Goal: Task Accomplishment & Management: Complete application form

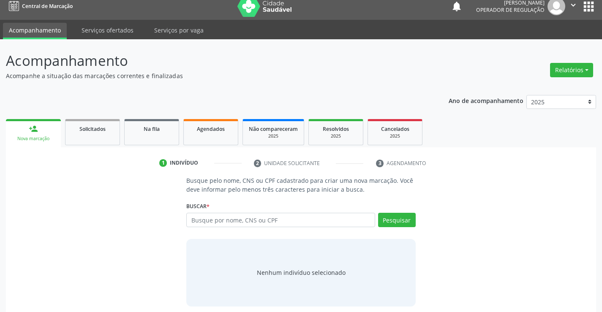
scroll to position [14, 0]
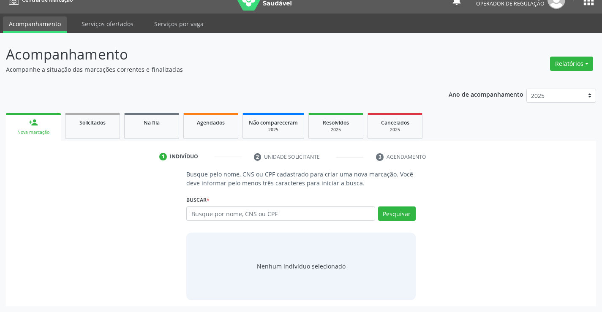
click at [359, 218] on input "text" at bounding box center [280, 214] width 189 height 14
type input "703409263854500"
click at [386, 214] on button "Pesquisar" at bounding box center [397, 214] width 38 height 14
type input "703409263854500"
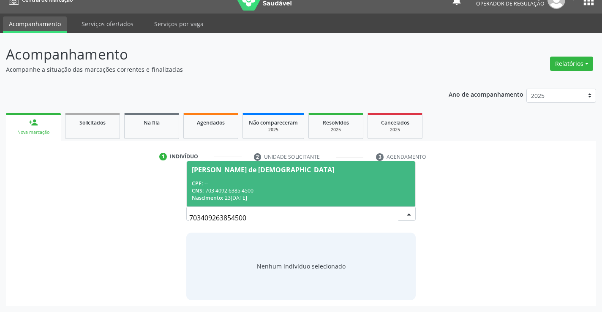
click at [327, 190] on div "CNS: 703 4092 6385 4500" at bounding box center [301, 190] width 218 height 7
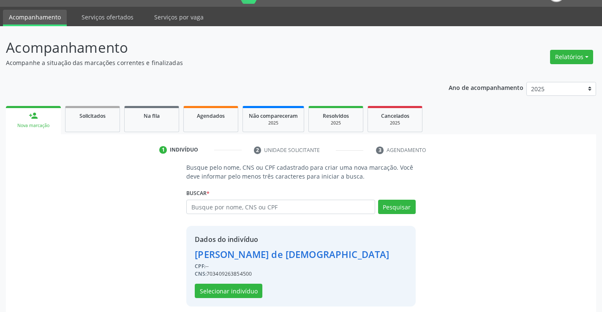
scroll to position [27, 0]
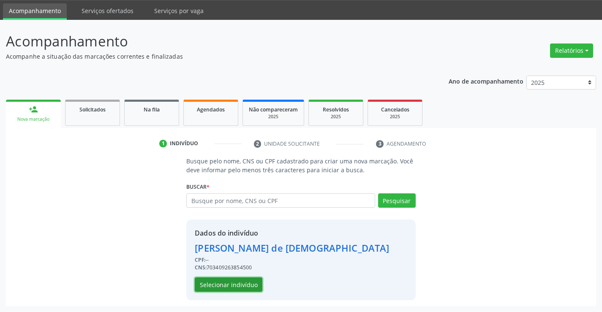
click at [237, 284] on button "Selecionar indivíduo" at bounding box center [229, 285] width 68 height 14
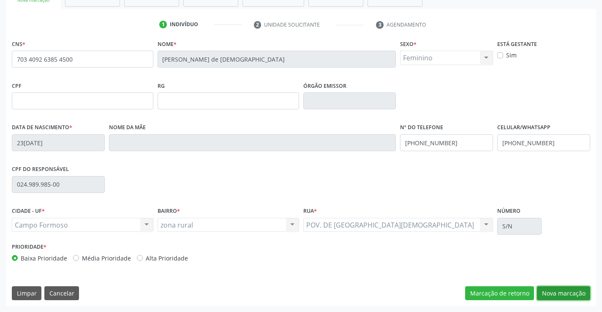
click at [559, 295] on button "Nova marcação" at bounding box center [563, 294] width 53 height 14
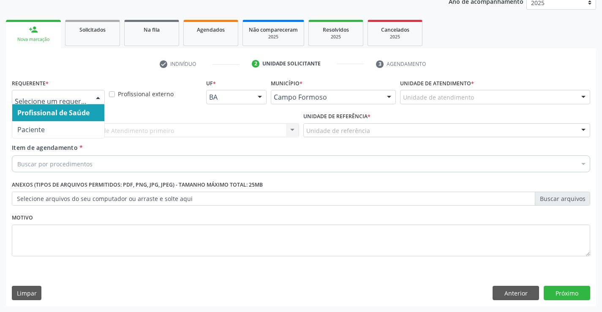
click at [101, 97] on div at bounding box center [98, 97] width 13 height 14
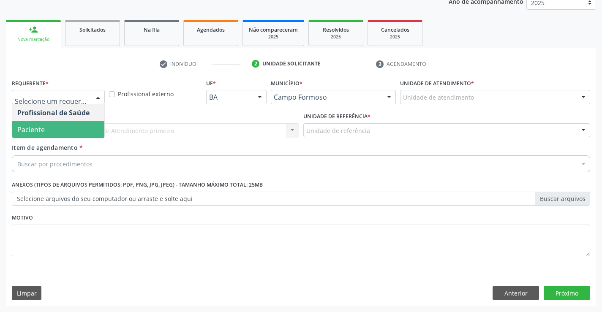
click at [52, 129] on span "Paciente" at bounding box center [58, 129] width 92 height 17
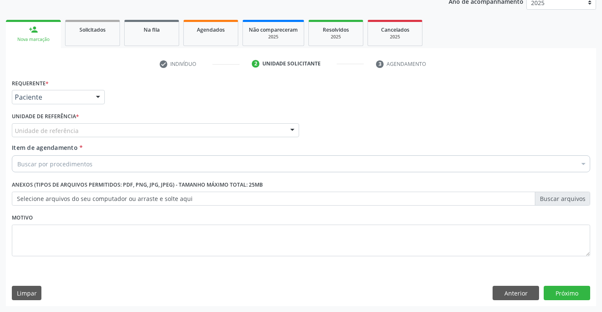
drag, startPoint x: 111, startPoint y: 128, endPoint x: 115, endPoint y: 157, distance: 29.8
click at [112, 130] on div "Unidade de referência" at bounding box center [155, 130] width 287 height 14
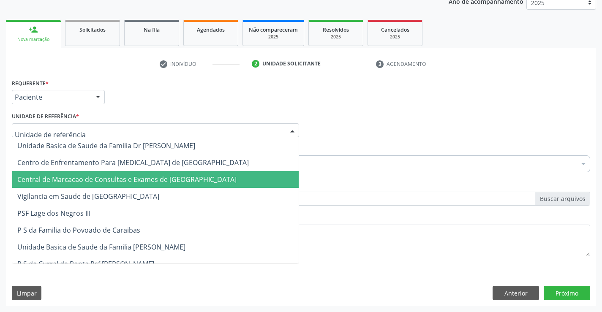
click at [119, 186] on span "Central de Marcacao de Consultas e Exames de [GEOGRAPHIC_DATA]" at bounding box center [155, 179] width 287 height 17
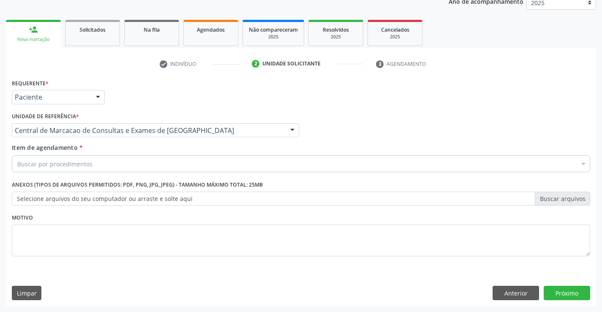
click at [149, 160] on div "Buscar por procedimentos" at bounding box center [301, 164] width 579 height 17
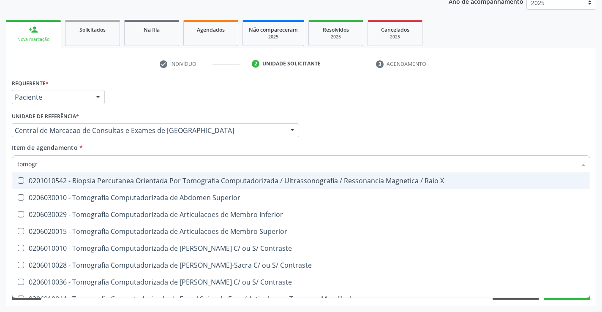
type input "tomogra"
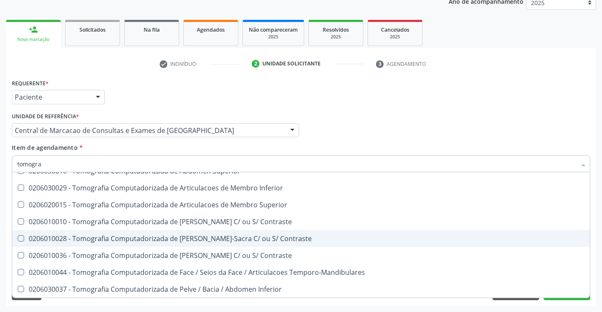
scroll to position [0, 0]
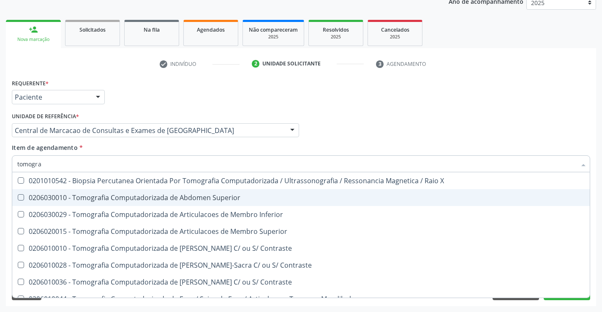
click at [210, 198] on div "0206030010 - Tomografia Computadorizada de Abdomen Superior" at bounding box center [301, 197] width 568 height 7
checkbox Superior "true"
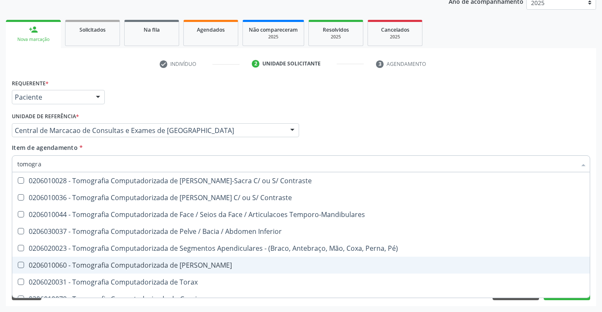
scroll to position [127, 0]
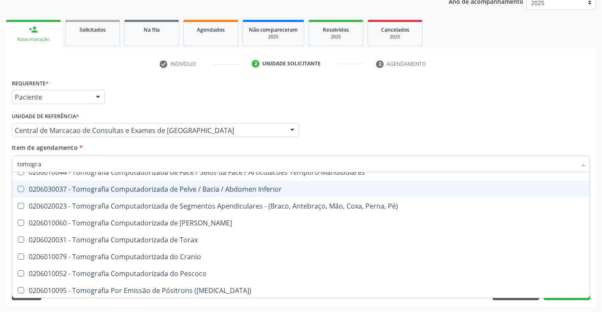
click at [238, 195] on span "0206030037 - Tomografia Computadorizada de Pelve / Bacia / Abdomen Inferior" at bounding box center [301, 189] width 578 height 17
checkbox Inferior "true"
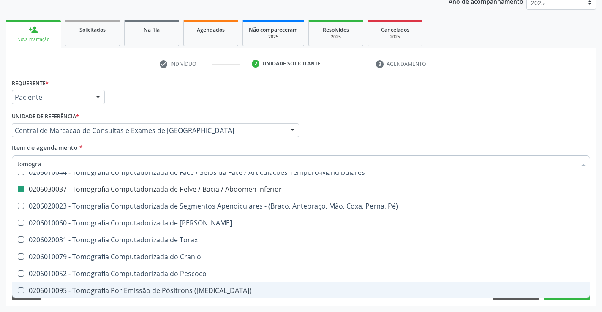
click at [568, 309] on div "Acompanhamento Acompanhe a situação das marcações correntes e finalizadas Relat…" at bounding box center [301, 126] width 602 height 372
checkbox Inferior "true"
checkbox Inferior "false"
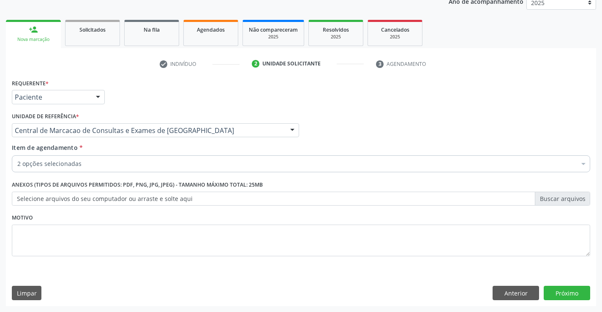
scroll to position [0, 0]
click at [553, 295] on button "Próximo" at bounding box center [567, 293] width 46 height 14
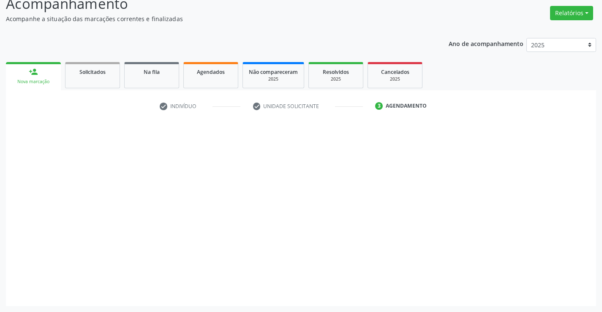
scroll to position [64, 0]
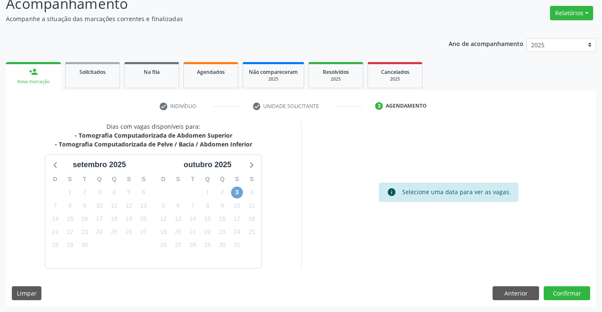
click at [235, 191] on span "3" at bounding box center [237, 193] width 12 height 12
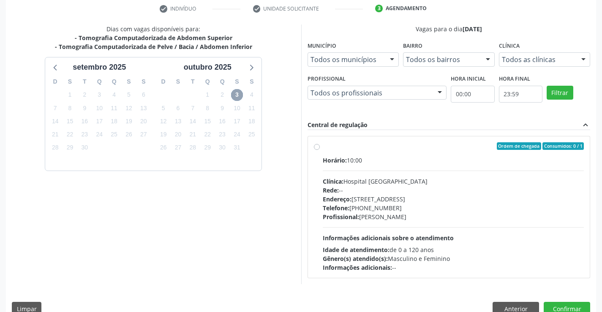
scroll to position [178, 0]
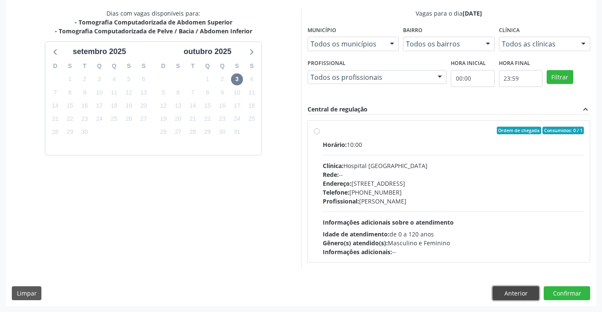
click at [524, 294] on button "Anterior" at bounding box center [516, 294] width 46 height 14
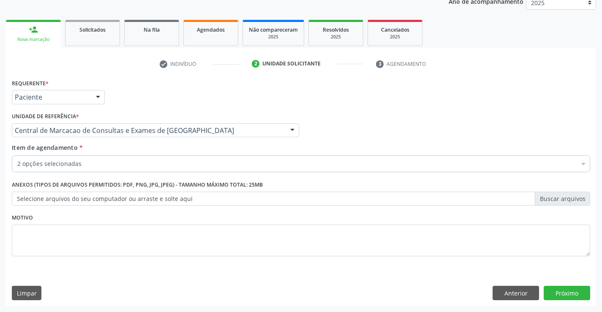
scroll to position [107, 0]
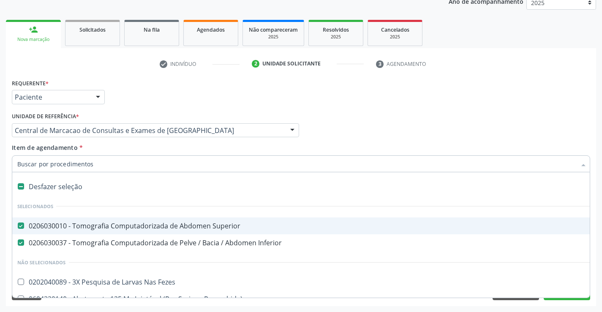
click at [101, 225] on div "0206030010 - Tomografia Computadorizada de Abdomen Superior" at bounding box center [346, 226] width 658 height 7
click at [383, 125] on div "Profissional Solicitante Por favor, selecione a Unidade de Atendimento primeiro…" at bounding box center [301, 126] width 583 height 33
checkbox Superior "true"
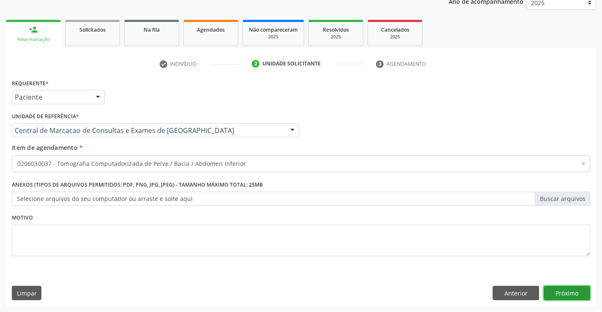
click at [562, 290] on button "Próximo" at bounding box center [567, 293] width 46 height 14
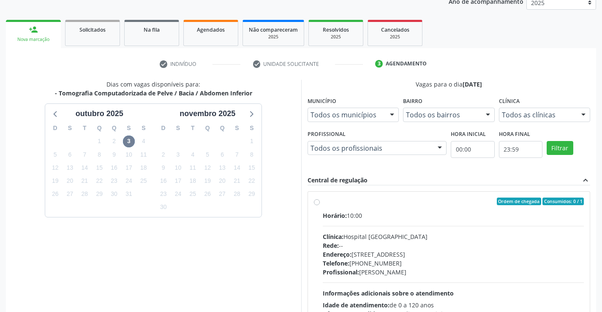
click at [361, 232] on div "Horário: 10:00 Clínica: Hospital [GEOGRAPHIC_DATA] Rede: -- Endereço: [STREET_A…" at bounding box center [454, 269] width 262 height 116
click at [320, 205] on input "Ordem de chegada Consumidos: 0 / 1 Horário: 10:00 Clínica: Hospital [GEOGRAPHIC…" at bounding box center [317, 202] width 6 height 8
radio input "true"
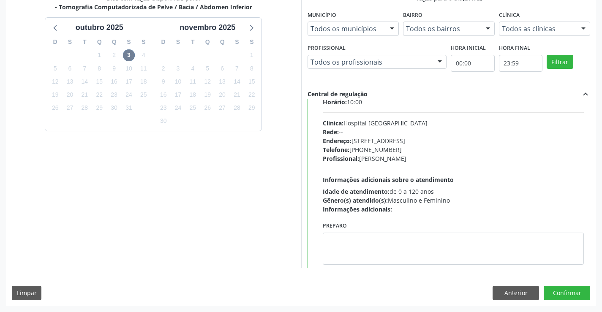
scroll to position [42, 0]
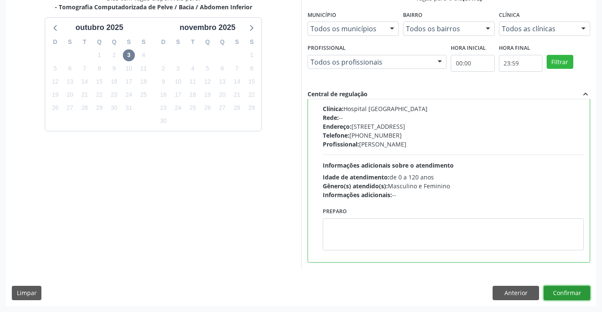
click at [563, 295] on button "Confirmar" at bounding box center [567, 293] width 46 height 14
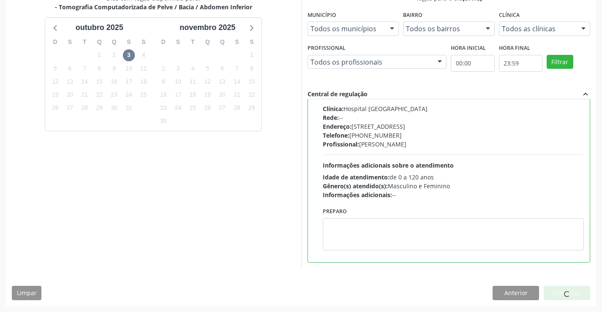
scroll to position [0, 0]
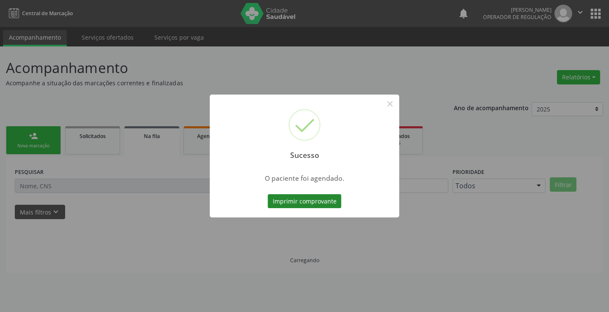
click at [321, 208] on button "Imprimir comprovante" at bounding box center [305, 201] width 74 height 14
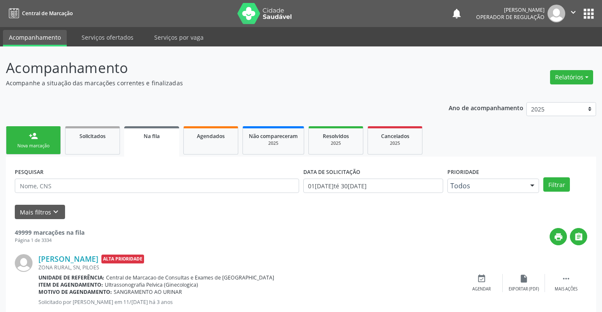
click at [35, 148] on div "Nova marcação" at bounding box center [33, 146] width 42 height 6
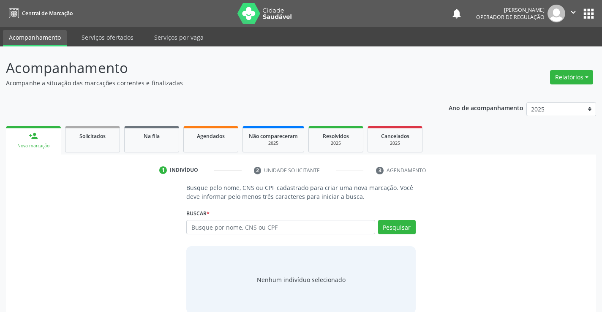
click at [208, 220] on label "Buscar *" at bounding box center [197, 213] width 23 height 13
click at [209, 224] on input "text" at bounding box center [280, 227] width 189 height 14
paste input "703 4092 6385 4500"
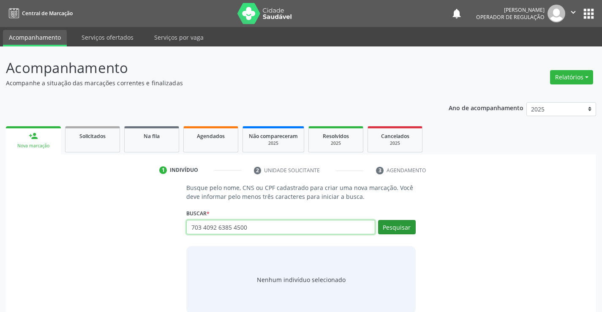
type input "703 4092 6385 4500"
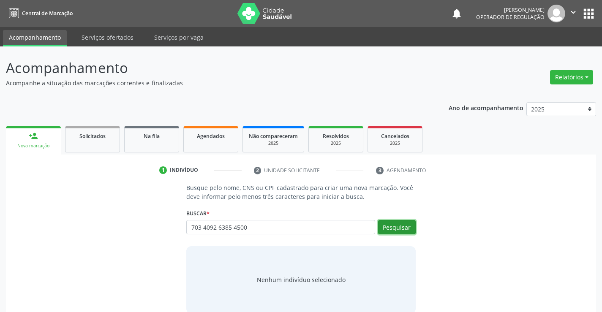
click at [409, 221] on button "Pesquisar" at bounding box center [397, 227] width 38 height 14
type input "703 4092 6385 4500"
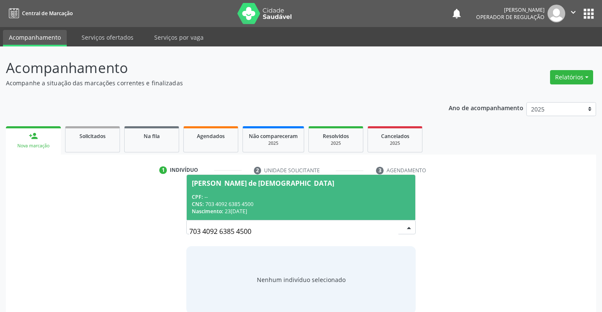
click at [326, 208] on div "Nascimento: 23/[DATE]" at bounding box center [301, 211] width 218 height 7
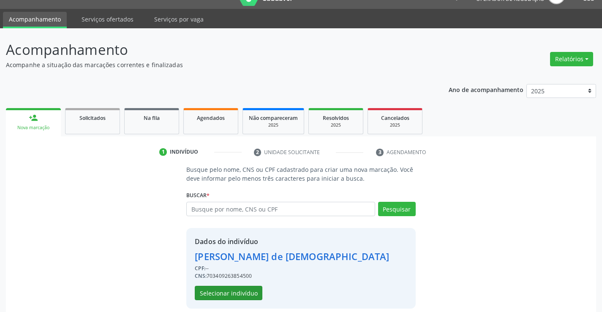
scroll to position [27, 0]
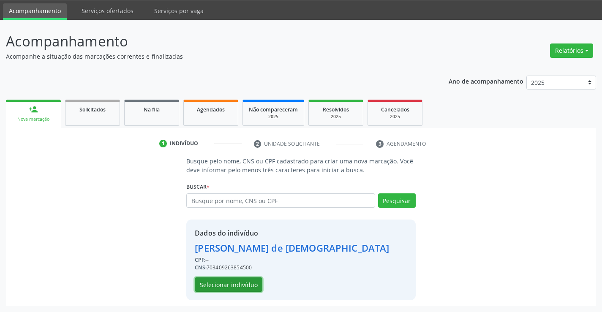
click at [256, 285] on button "Selecionar indivíduo" at bounding box center [229, 285] width 68 height 14
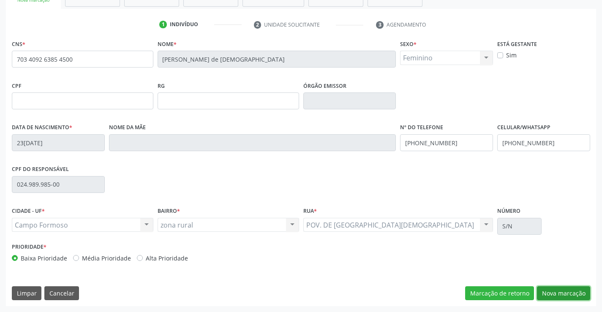
drag, startPoint x: 562, startPoint y: 294, endPoint x: 355, endPoint y: 247, distance: 212.4
click at [557, 294] on button "Nova marcação" at bounding box center [563, 294] width 53 height 14
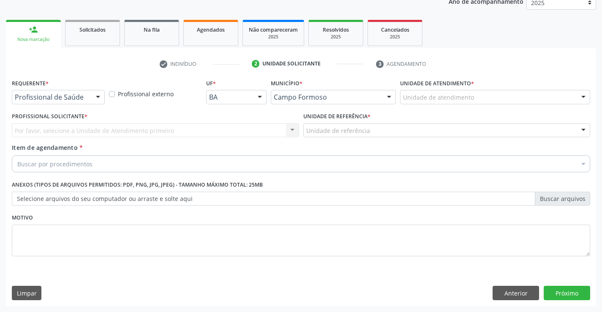
scroll to position [107, 0]
click at [82, 91] on div at bounding box center [58, 97] width 93 height 14
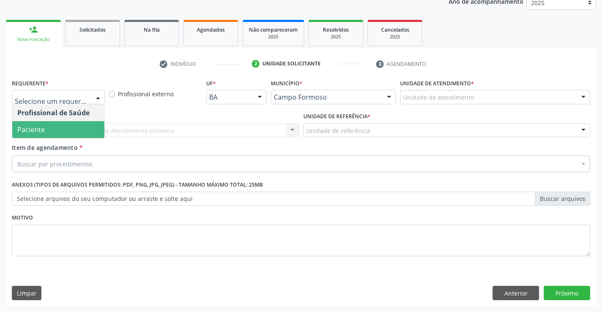
click at [72, 127] on span "Paciente" at bounding box center [58, 129] width 92 height 17
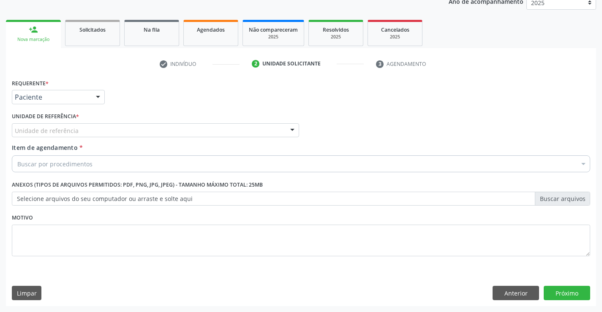
drag, startPoint x: 138, startPoint y: 132, endPoint x: 139, endPoint y: 141, distance: 8.9
click at [138, 134] on div "Unidade de referência" at bounding box center [155, 130] width 287 height 14
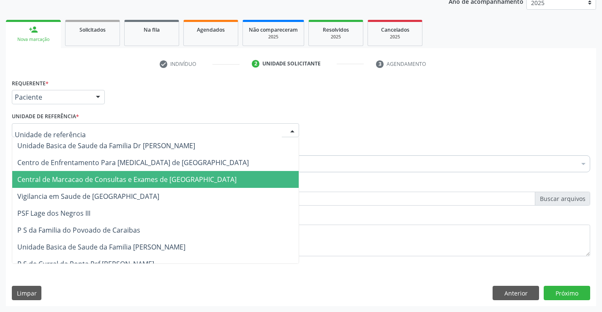
drag, startPoint x: 149, startPoint y: 181, endPoint x: 170, endPoint y: 169, distance: 24.6
click at [150, 181] on span "Central de Marcacao de Consultas e Exames de [GEOGRAPHIC_DATA]" at bounding box center [126, 179] width 219 height 9
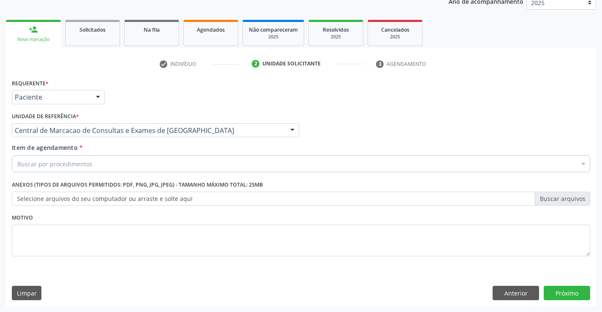
click at [178, 162] on div "Buscar por procedimentos" at bounding box center [301, 164] width 579 height 17
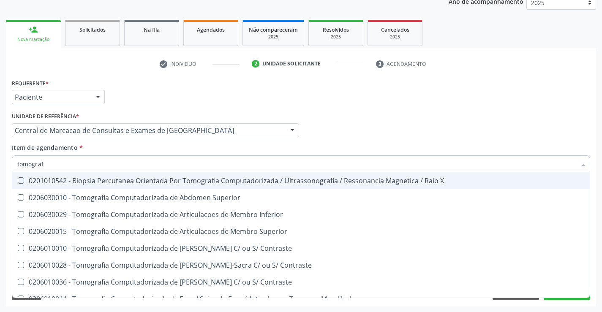
type input "tomografi"
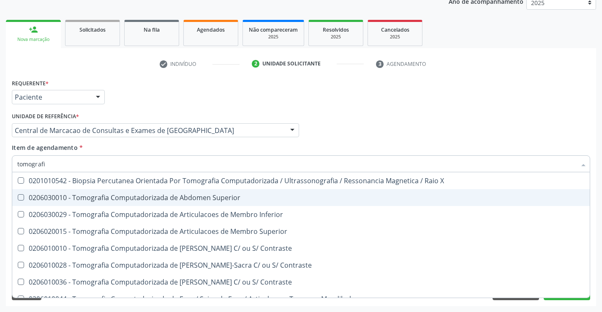
click at [222, 200] on div "0206030010 - Tomografia Computadorizada de Abdomen Superior" at bounding box center [301, 197] width 568 height 7
checkbox Superior "true"
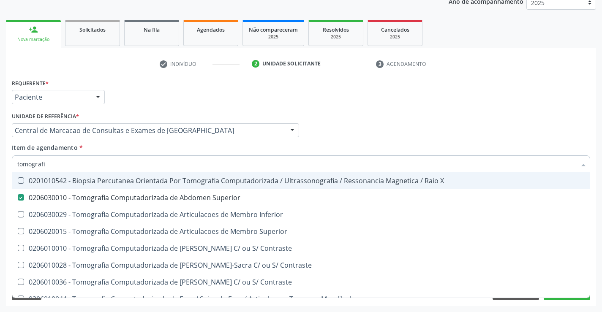
click at [331, 138] on div "Profissional Solicitante Por favor, selecione a Unidade de Atendimento primeiro…" at bounding box center [301, 126] width 583 height 33
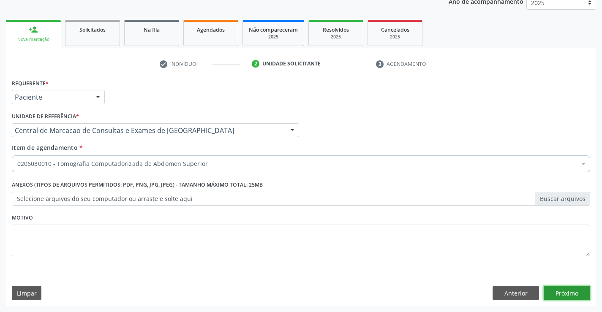
click at [558, 297] on button "Próximo" at bounding box center [567, 293] width 46 height 14
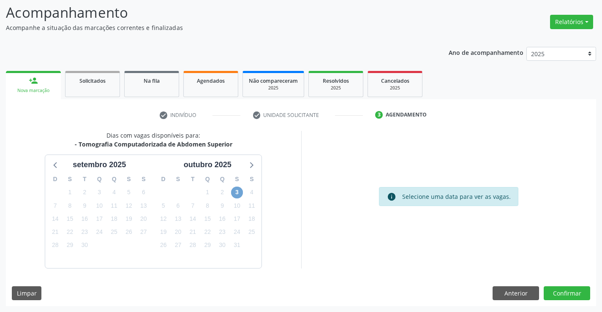
click at [235, 191] on span "3" at bounding box center [237, 193] width 12 height 12
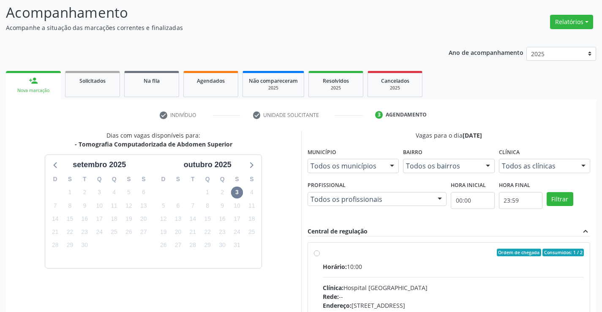
click at [372, 266] on div "Horário: 10:00" at bounding box center [454, 266] width 262 height 9
click at [320, 257] on input "Ordem de chegada Consumidos: 1 / 2 Horário: 10:00 Clínica: Hospital [GEOGRAPHIC…" at bounding box center [317, 253] width 6 height 8
radio input "true"
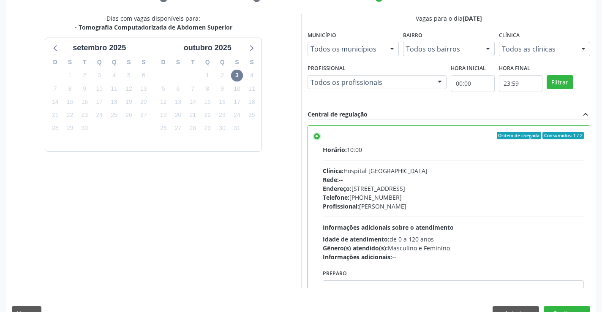
scroll to position [193, 0]
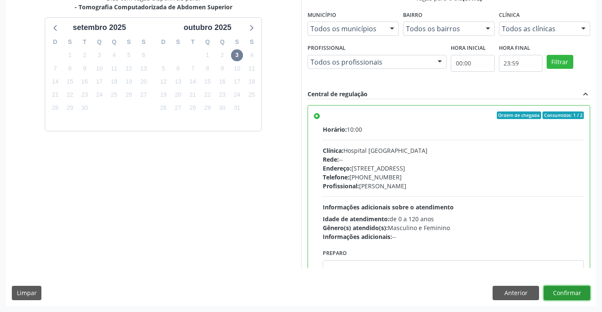
click at [559, 292] on button "Confirmar" at bounding box center [567, 293] width 46 height 14
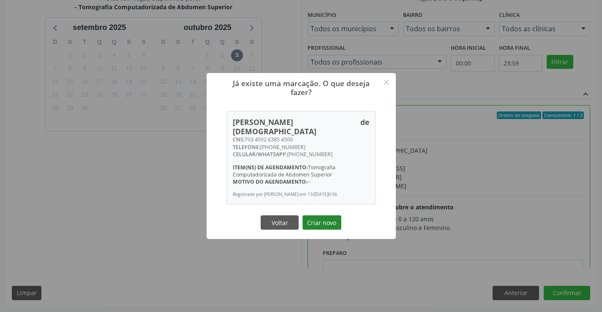
click at [323, 221] on button "Criar novo" at bounding box center [322, 223] width 39 height 14
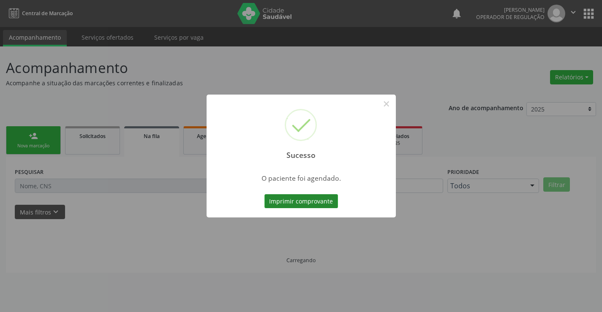
scroll to position [0, 0]
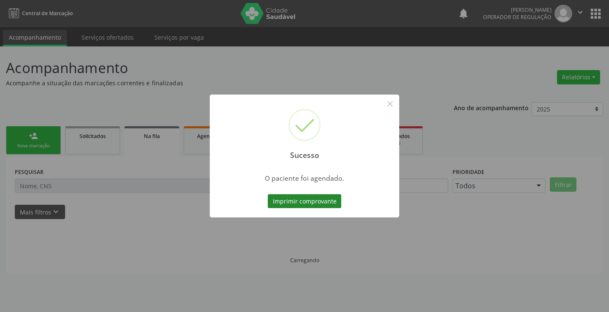
click at [320, 202] on button "Imprimir comprovante" at bounding box center [305, 201] width 74 height 14
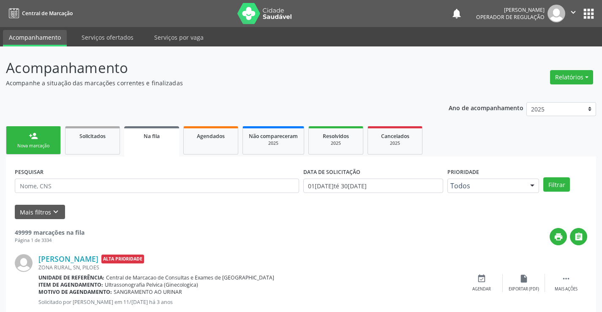
click at [34, 135] on div "person_add" at bounding box center [33, 135] width 9 height 9
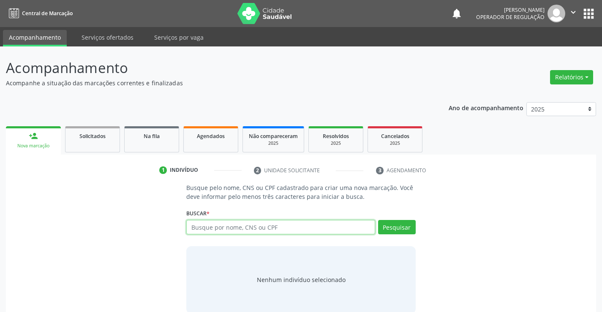
click at [220, 223] on input "text" at bounding box center [280, 227] width 189 height 14
click at [223, 222] on input "text" at bounding box center [280, 227] width 189 height 14
type input "708002396344722"
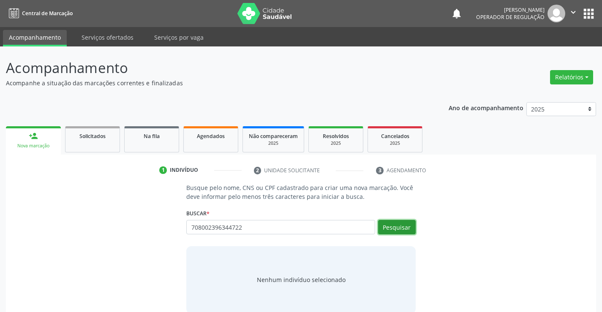
click at [405, 229] on button "Pesquisar" at bounding box center [397, 227] width 38 height 14
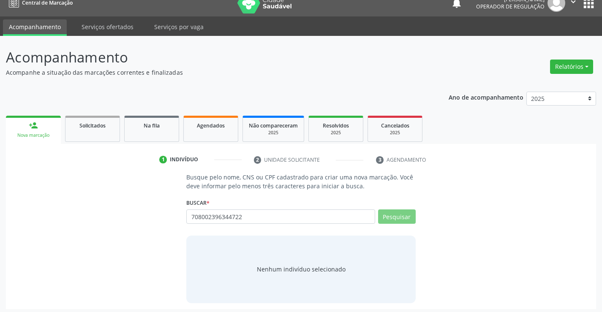
scroll to position [14, 0]
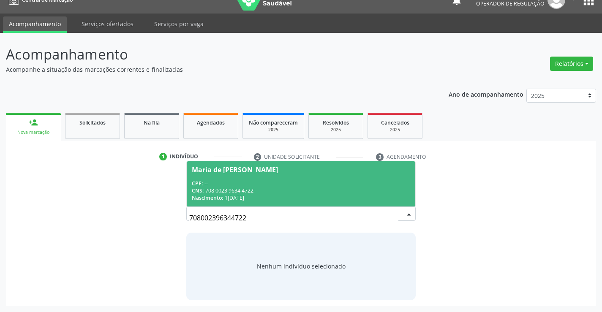
click at [292, 182] on div "CPF: --" at bounding box center [301, 183] width 218 height 7
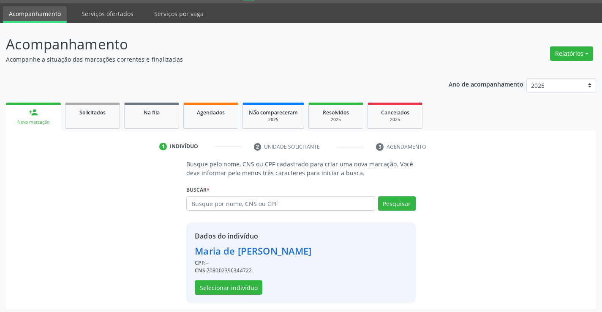
scroll to position [27, 0]
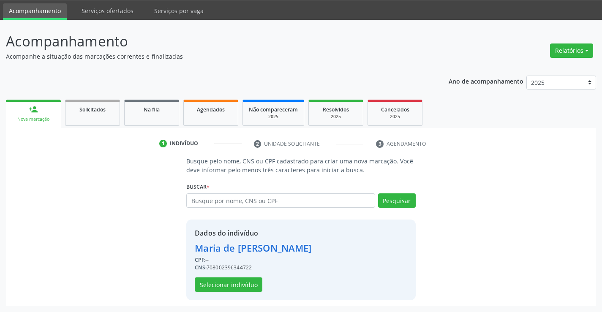
click at [238, 276] on div "Dados do indivíduo [PERSON_NAME] CPF: -- CNS: 708002396344722 Selecionar indiví…" at bounding box center [253, 260] width 117 height 64
click at [238, 285] on button "Selecionar indivíduo" at bounding box center [229, 285] width 68 height 14
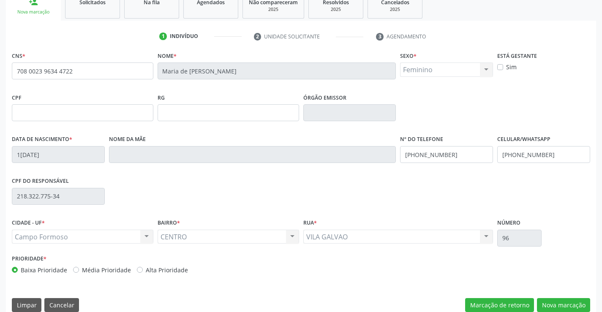
scroll to position [146, 0]
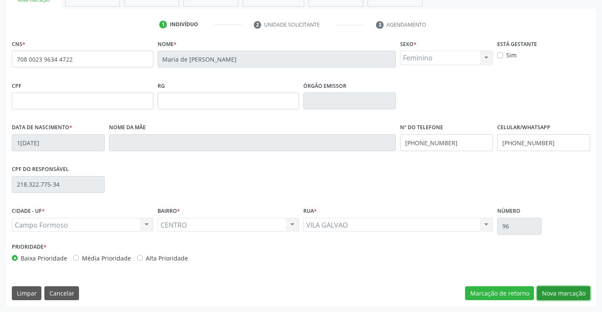
drag, startPoint x: 577, startPoint y: 296, endPoint x: 265, endPoint y: 206, distance: 323.7
click at [575, 295] on button "Nova marcação" at bounding box center [563, 294] width 53 height 14
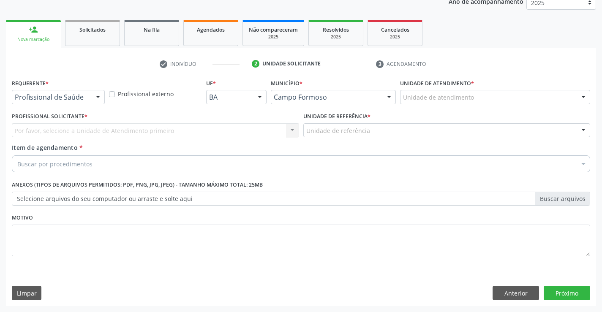
scroll to position [107, 0]
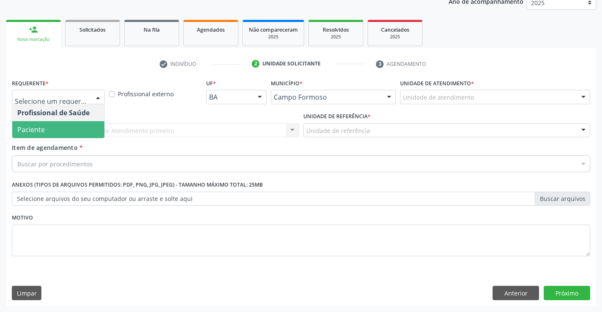
drag, startPoint x: 46, startPoint y: 134, endPoint x: 112, endPoint y: 130, distance: 65.6
click at [47, 134] on span "Paciente" at bounding box center [58, 129] width 92 height 17
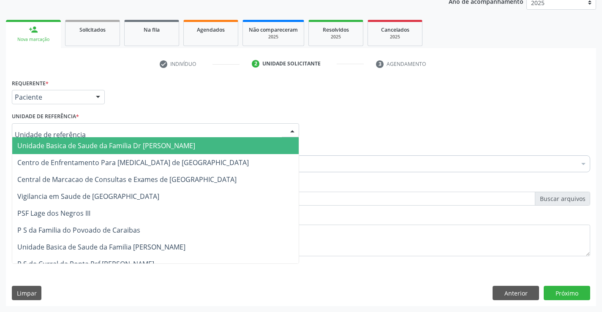
click at [114, 130] on div at bounding box center [155, 130] width 287 height 14
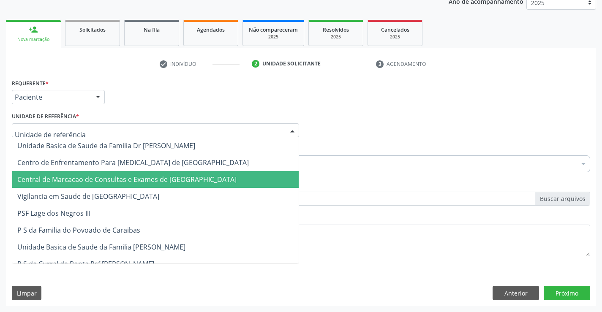
click at [126, 178] on span "Central de Marcacao de Consultas e Exames de [GEOGRAPHIC_DATA]" at bounding box center [126, 179] width 219 height 9
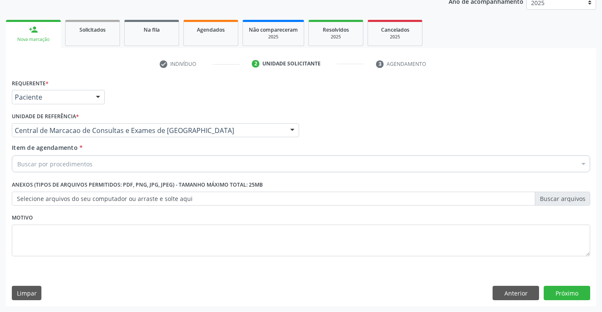
click at [139, 161] on div "Buscar por procedimentos" at bounding box center [301, 164] width 579 height 17
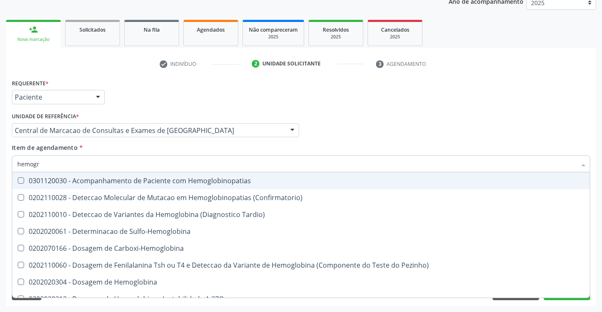
type input "hemogra"
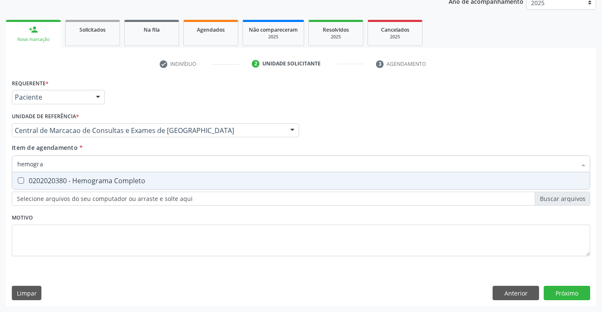
click at [129, 182] on div "0202020380 - Hemograma Completo" at bounding box center [301, 181] width 568 height 7
checkbox Completo "true"
click at [580, 292] on div "Requerente * Paciente Profissional de Saúde Paciente Nenhum resultado encontrad…" at bounding box center [301, 192] width 590 height 230
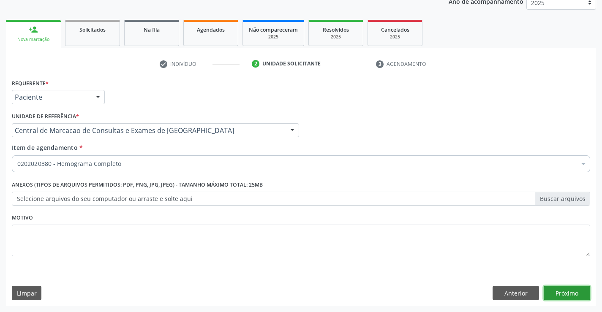
click at [580, 292] on button "Próximo" at bounding box center [567, 293] width 46 height 14
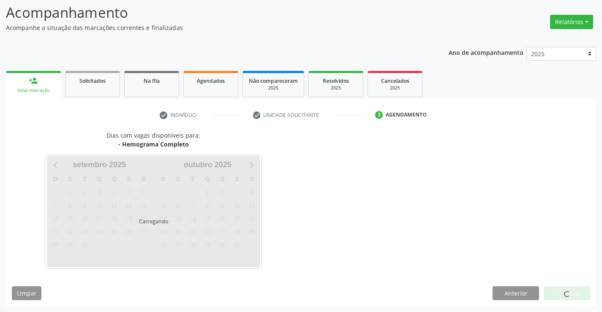
scroll to position [55, 0]
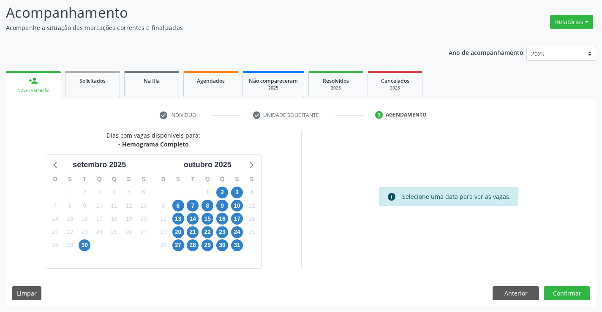
click at [22, 72] on link "person_add Nova marcação" at bounding box center [33, 85] width 55 height 28
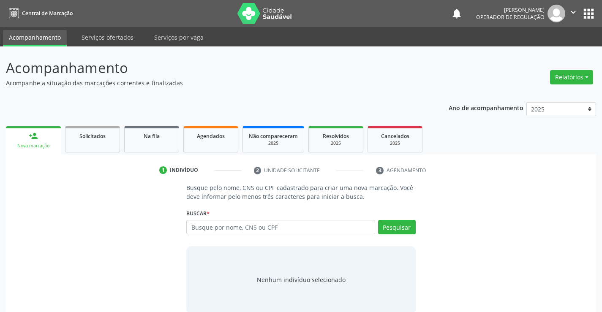
drag, startPoint x: 263, startPoint y: 171, endPoint x: 496, endPoint y: 169, distance: 232.9
click at [496, 169] on ul "1 Indivíduo 2 Unidade solicitante 3 Agendamento" at bounding box center [301, 171] width 590 height 14
click at [491, 168] on ul "1 Indivíduo 2 Unidade solicitante 3 Agendamento" at bounding box center [301, 171] width 590 height 14
drag, startPoint x: 413, startPoint y: 169, endPoint x: 249, endPoint y: 189, distance: 165.1
click at [249, 189] on div "1 Indivíduo 2 Unidade solicitante 3 Agendamento Busque pelo nome, CNS ou CPF ca…" at bounding box center [301, 242] width 590 height 156
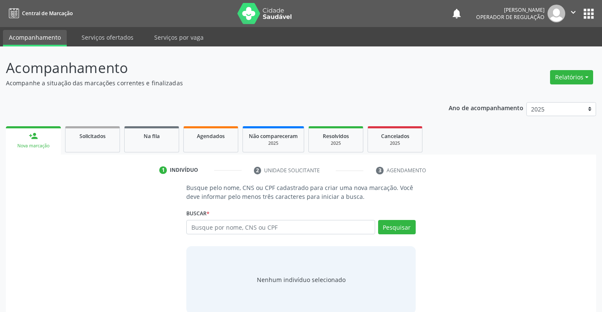
click at [353, 179] on div "1 Indivíduo 2 Unidade solicitante 3 Agendamento Busque pelo nome, CNS ou CPF ca…" at bounding box center [301, 242] width 590 height 156
click at [230, 223] on input "text" at bounding box center [280, 227] width 189 height 14
click at [234, 232] on input "text" at bounding box center [280, 227] width 189 height 14
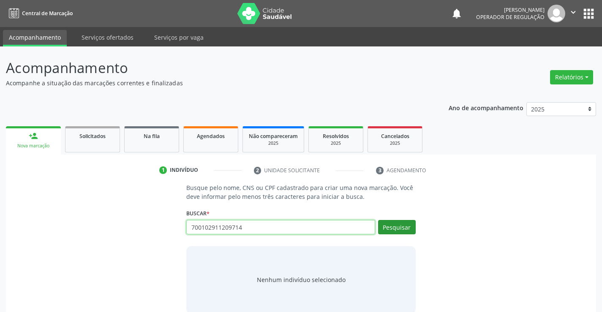
type input "700102911209714"
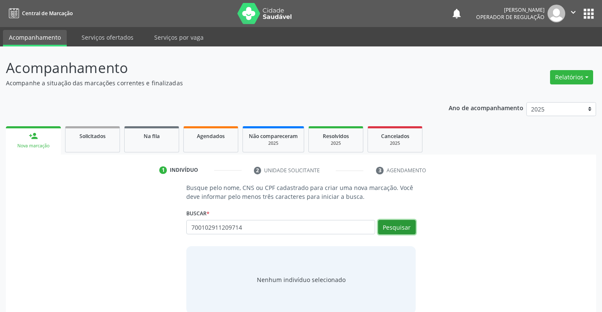
click at [389, 228] on button "Pesquisar" at bounding box center [397, 227] width 38 height 14
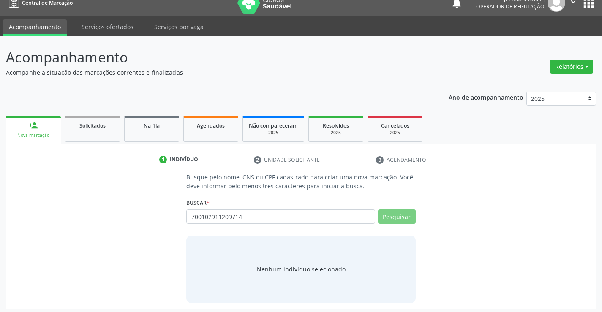
scroll to position [14, 0]
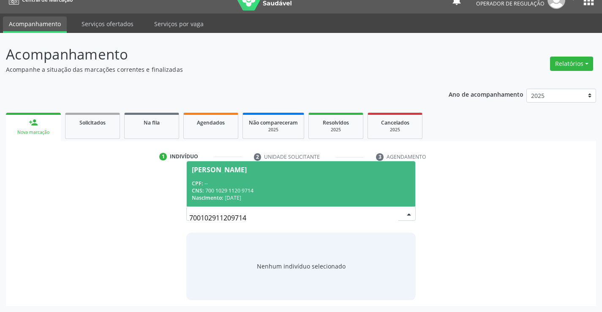
click at [222, 190] on div "CNS: 700 1029 1120 9714" at bounding box center [301, 190] width 218 height 7
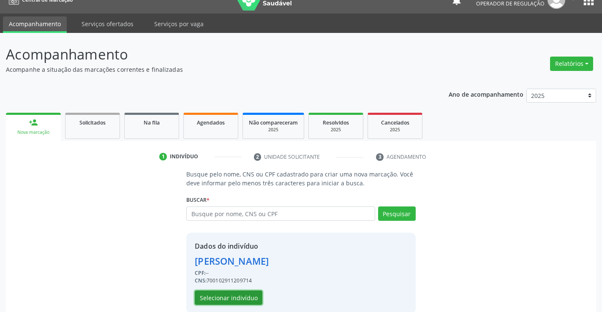
click at [214, 296] on button "Selecionar indivíduo" at bounding box center [229, 298] width 68 height 14
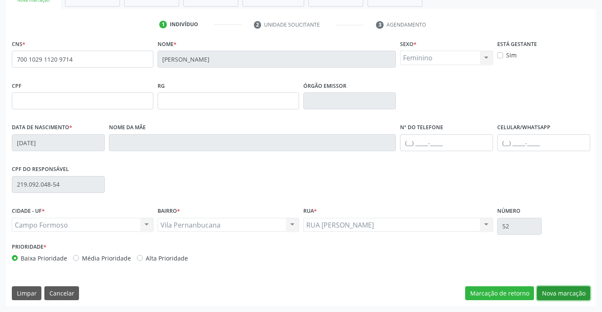
click at [584, 295] on button "Nova marcação" at bounding box center [563, 294] width 53 height 14
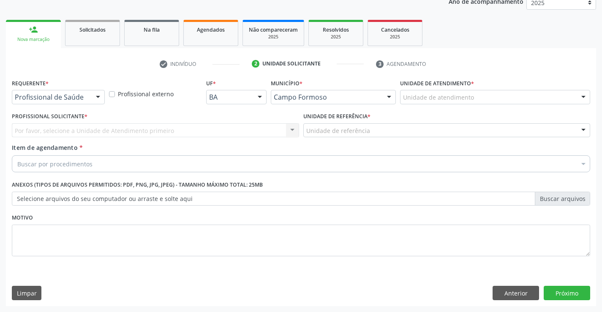
scroll to position [107, 0]
click at [100, 97] on div at bounding box center [98, 97] width 13 height 14
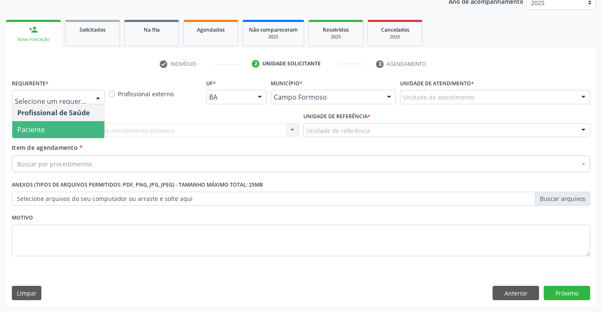
click at [74, 127] on span "Paciente" at bounding box center [58, 129] width 92 height 17
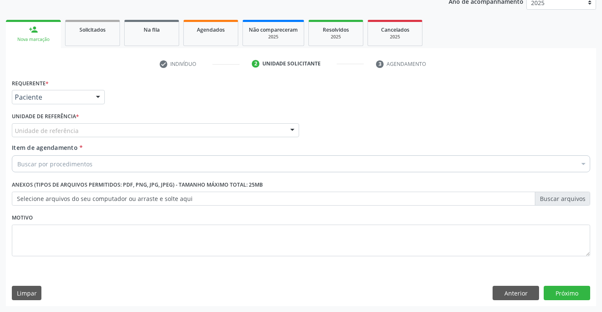
drag, startPoint x: 132, startPoint y: 128, endPoint x: 132, endPoint y: 141, distance: 12.3
click at [132, 134] on div "Unidade de referência" at bounding box center [155, 130] width 287 height 14
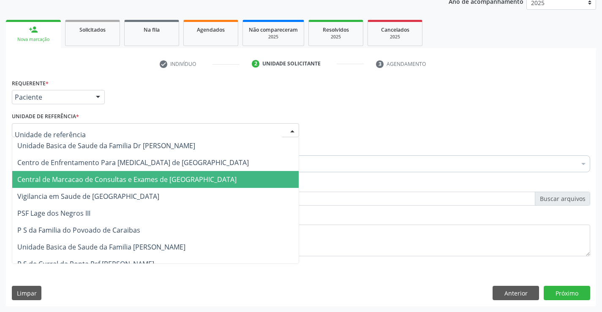
drag, startPoint x: 136, startPoint y: 173, endPoint x: 147, endPoint y: 166, distance: 13.3
click at [136, 173] on span "Central de Marcacao de Consultas e Exames de [GEOGRAPHIC_DATA]" at bounding box center [155, 179] width 287 height 17
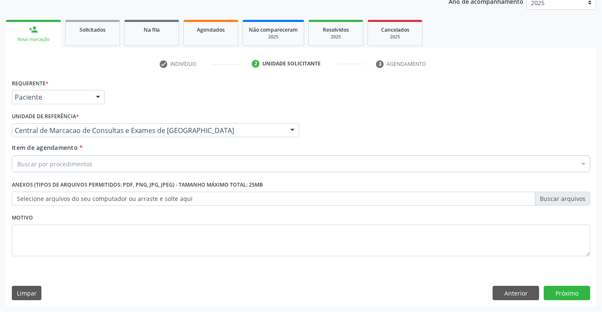
click at [162, 156] on div "Buscar por procedimentos" at bounding box center [301, 164] width 579 height 17
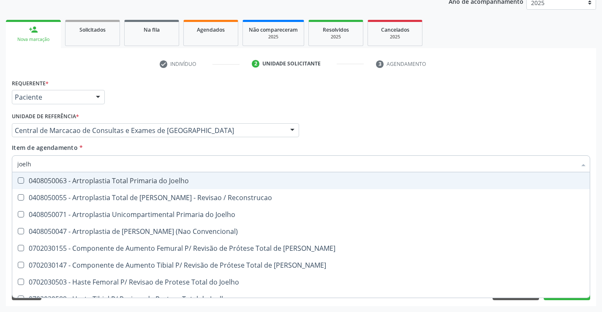
type input "joelho"
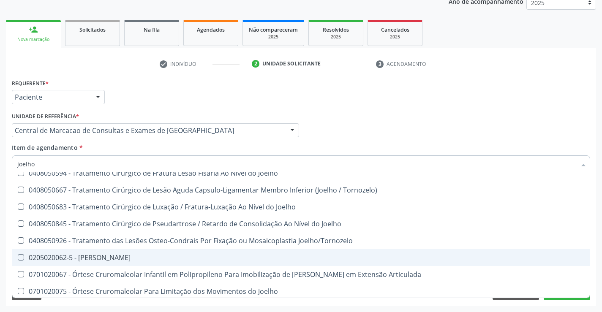
scroll to position [365, 0]
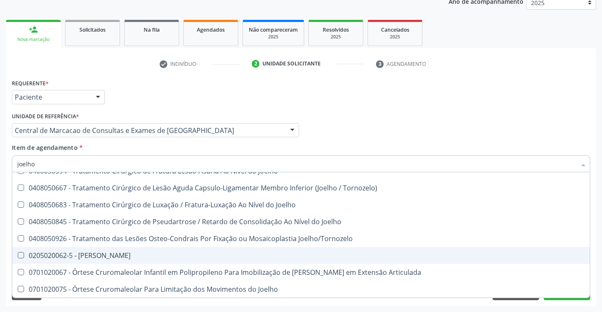
click at [126, 260] on span "0205020062-5 - [PERSON_NAME]" at bounding box center [301, 255] width 578 height 17
checkbox Joelho "true"
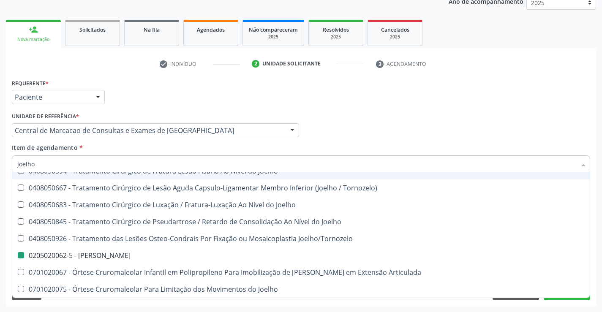
drag, startPoint x: 421, startPoint y: 123, endPoint x: 562, endPoint y: 292, distance: 220.5
click at [421, 123] on div "Profissional Solicitante Por favor, selecione a Unidade de Atendimento primeiro…" at bounding box center [301, 126] width 583 height 33
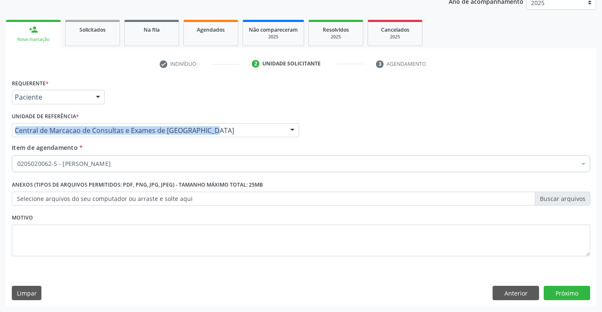
scroll to position [0, 0]
click at [562, 300] on button "Próximo" at bounding box center [567, 293] width 46 height 14
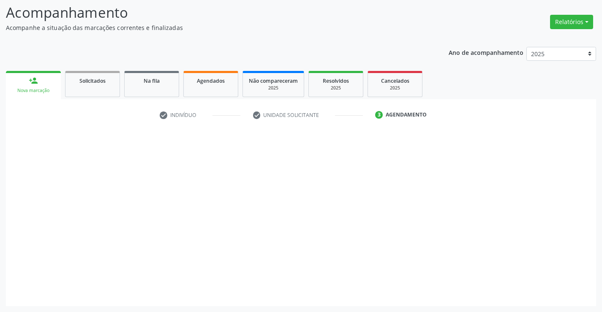
scroll to position [55, 0]
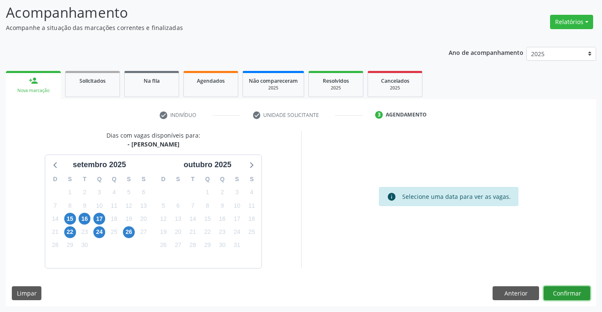
click at [565, 294] on button "Confirmar" at bounding box center [567, 294] width 46 height 14
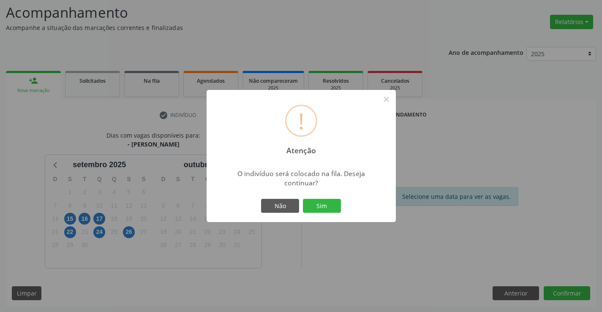
click at [342, 208] on div "Não Sim" at bounding box center [302, 206] width 84 height 18
click at [336, 206] on button "Sim" at bounding box center [322, 206] width 38 height 14
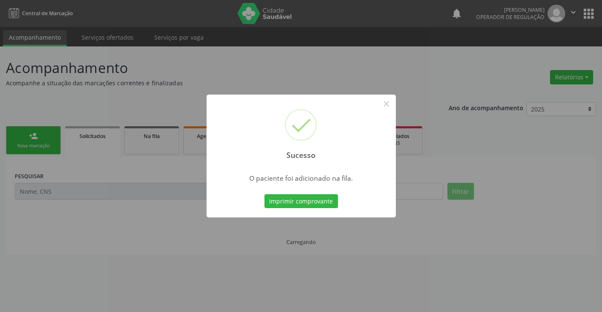
scroll to position [0, 0]
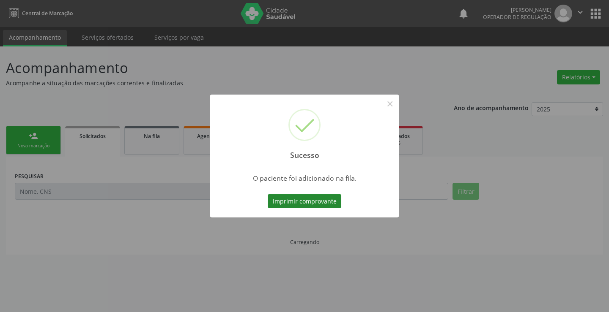
click at [312, 196] on button "Imprimir comprovante" at bounding box center [305, 201] width 74 height 14
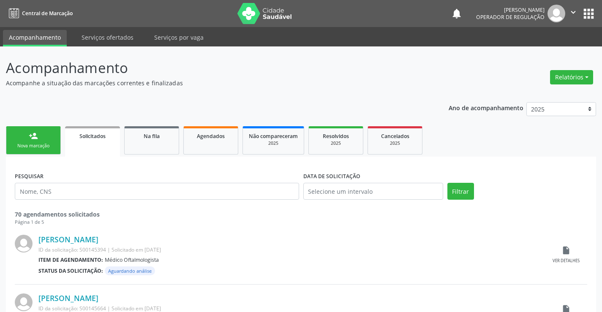
click at [36, 135] on div "person_add" at bounding box center [33, 135] width 9 height 9
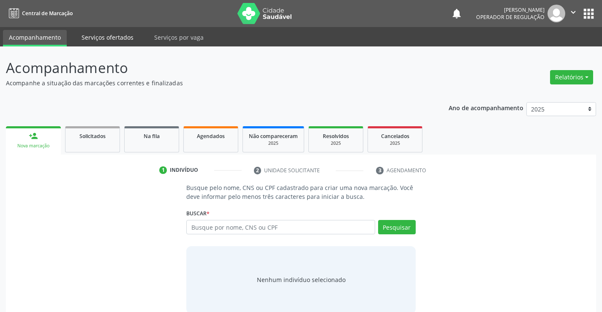
click at [125, 36] on link "Serviços ofertados" at bounding box center [108, 37] width 64 height 15
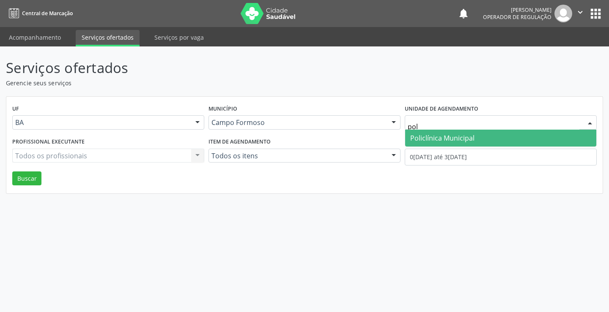
type input "poli"
click at [429, 138] on span "Policlínica Municipal" at bounding box center [442, 138] width 64 height 9
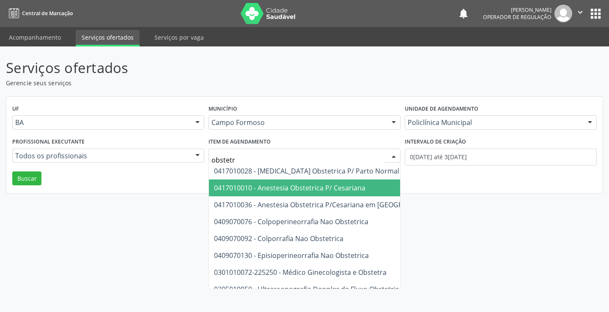
type input "obstetra"
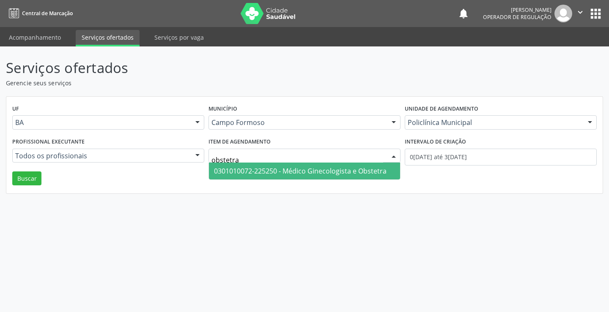
click at [353, 174] on span "0301010072-225250 - Médico Ginecologista e Obstetra" at bounding box center [300, 171] width 172 height 9
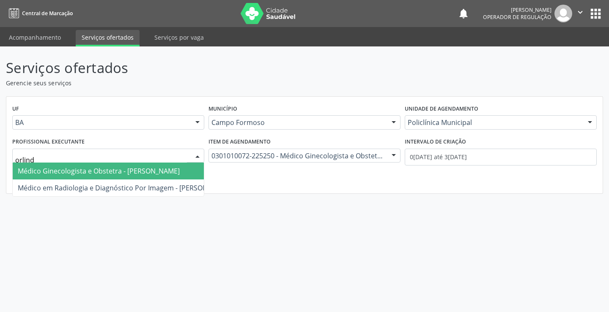
type input "orlindo"
click at [85, 172] on span "Médico Ginecologista e Obstetra - Orlindo Carvalho dos Santos" at bounding box center [99, 171] width 162 height 9
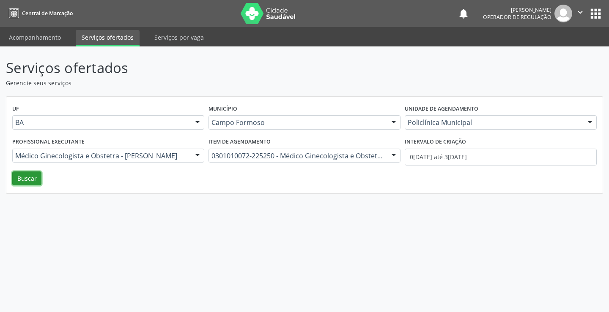
click at [32, 183] on button "Buscar" at bounding box center [26, 179] width 29 height 14
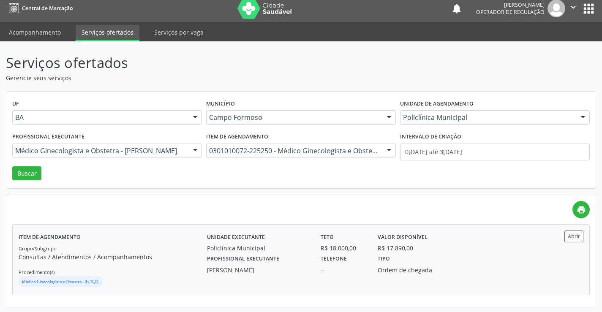
scroll to position [6, 0]
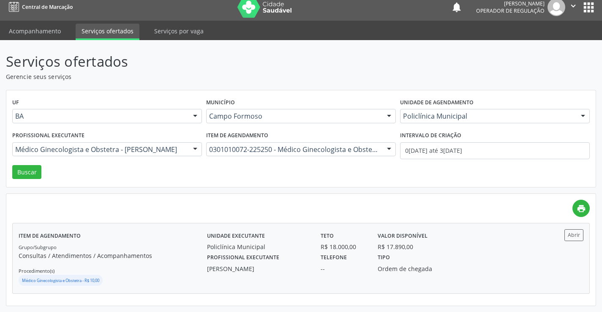
click at [227, 247] on div "Policlínica Municipal" at bounding box center [258, 247] width 102 height 9
drag, startPoint x: 44, startPoint y: 32, endPoint x: 69, endPoint y: 2, distance: 39.0
click at [45, 32] on link "Acompanhamento" at bounding box center [35, 31] width 64 height 15
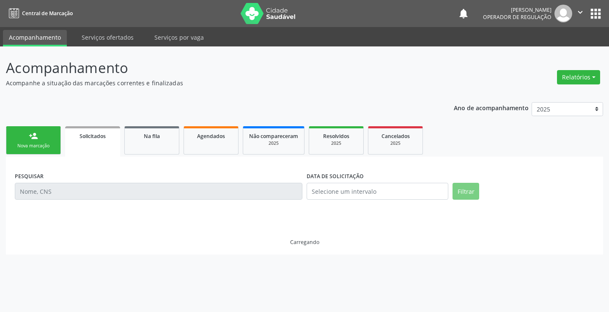
click at [36, 111] on div "Ano de acompanhamento 2025 2024 2023 person_add Nova marcação Solicitados Na fi…" at bounding box center [304, 175] width 597 height 159
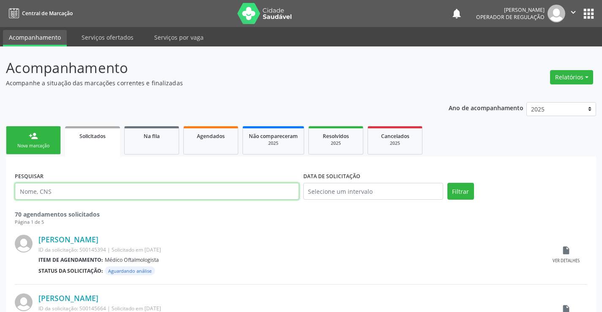
click at [216, 185] on input "text" at bounding box center [157, 191] width 284 height 17
drag, startPoint x: 210, startPoint y: 193, endPoint x: 219, endPoint y: 198, distance: 10.8
click at [212, 194] on input "text" at bounding box center [157, 191] width 284 height 17
click at [46, 137] on link "person_add Nova marcação" at bounding box center [33, 140] width 55 height 28
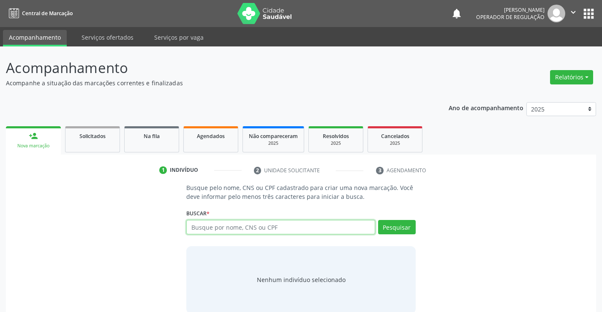
click at [229, 233] on input "text" at bounding box center [280, 227] width 189 height 14
type input "707606235772595"
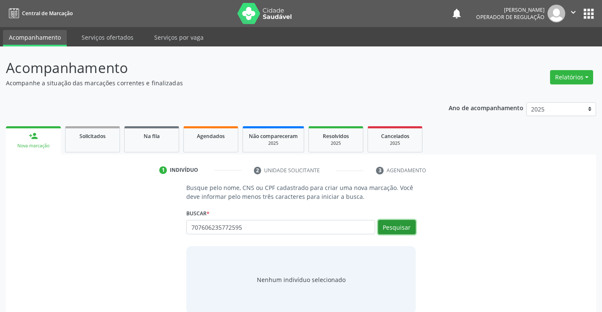
click at [391, 229] on button "Pesquisar" at bounding box center [397, 227] width 38 height 14
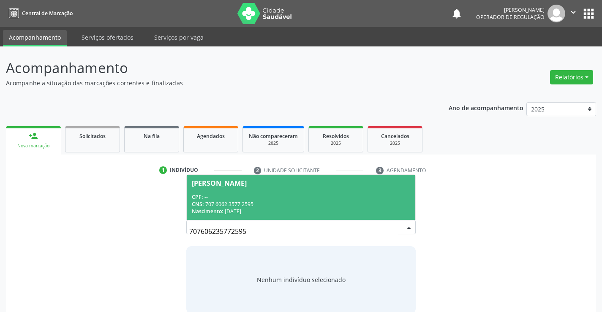
click at [265, 199] on div "CPF: --" at bounding box center [301, 197] width 218 height 7
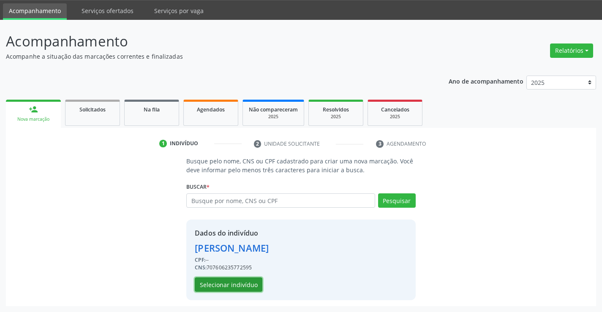
click at [242, 283] on button "Selecionar indivíduo" at bounding box center [229, 285] width 68 height 14
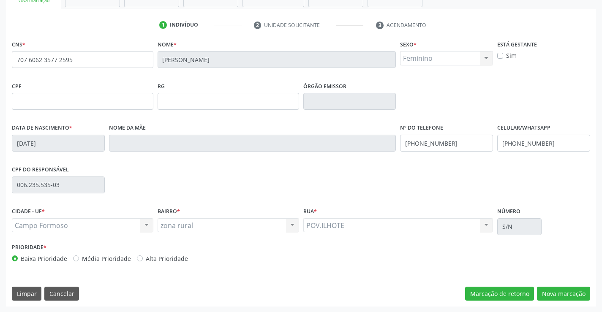
scroll to position [146, 0]
drag, startPoint x: 553, startPoint y: 289, endPoint x: 232, endPoint y: 195, distance: 334.4
click at [552, 289] on button "Nova marcação" at bounding box center [563, 294] width 53 height 14
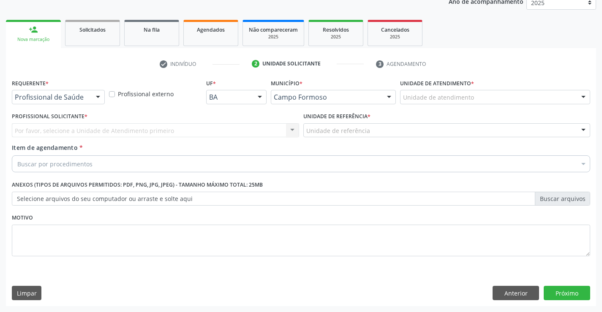
click at [97, 102] on div at bounding box center [98, 97] width 13 height 14
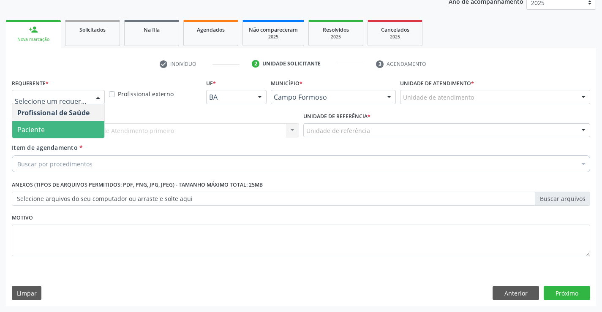
click at [80, 134] on span "Paciente" at bounding box center [58, 129] width 92 height 17
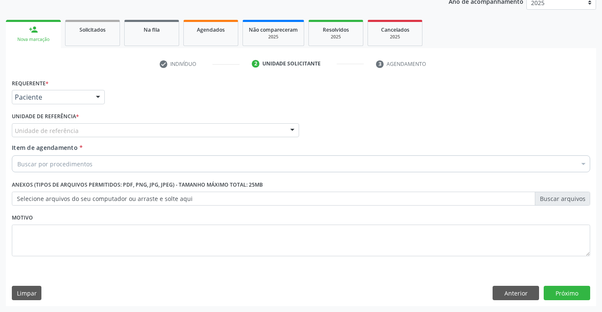
click at [124, 127] on div "Unidade de referência" at bounding box center [155, 130] width 287 height 14
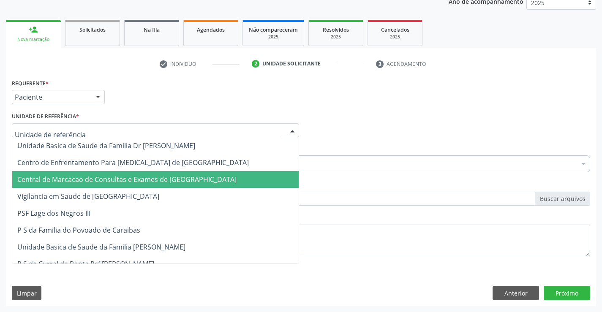
click at [126, 175] on span "Central de Marcacao de Consultas e Exames de [GEOGRAPHIC_DATA]" at bounding box center [126, 179] width 219 height 9
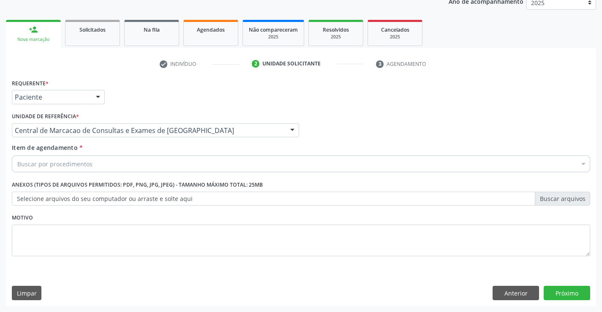
click at [151, 161] on div "Buscar por procedimentos" at bounding box center [301, 164] width 579 height 17
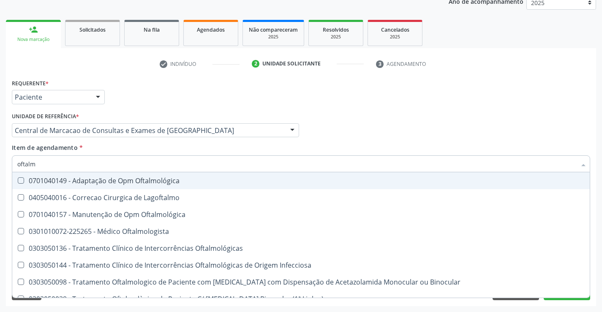
type input "oftalmo"
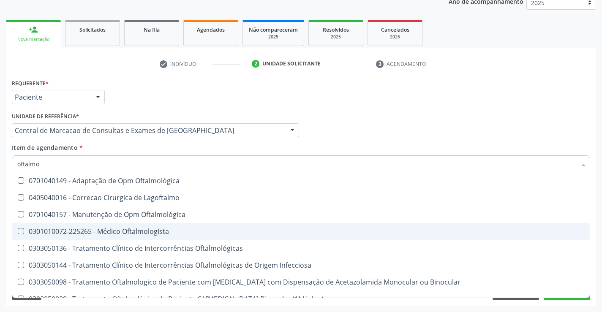
click at [152, 234] on div "0301010072-225265 - Médico Oftalmologista" at bounding box center [301, 231] width 568 height 7
checkbox Oftalmologista "true"
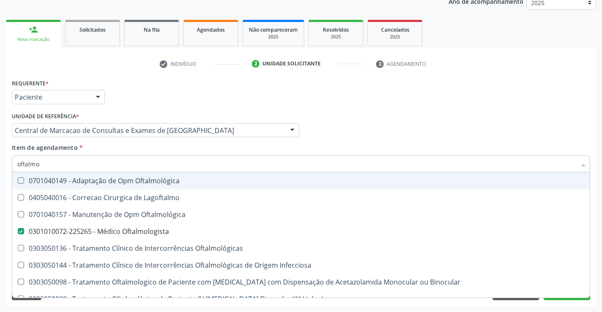
click at [404, 121] on div "Profissional Solicitante Por favor, selecione a Unidade de Atendimento primeiro…" at bounding box center [301, 126] width 583 height 33
checkbox Lagoftalmo "true"
checkbox Oftalmologista "false"
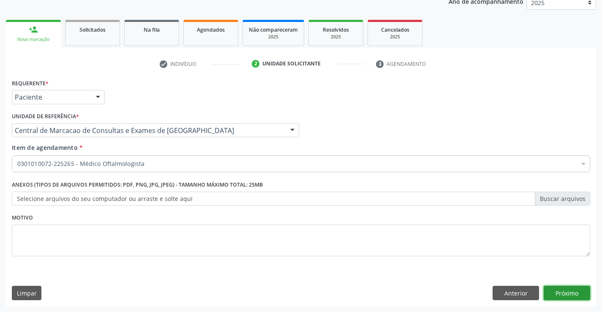
click at [567, 297] on button "Próximo" at bounding box center [567, 293] width 46 height 14
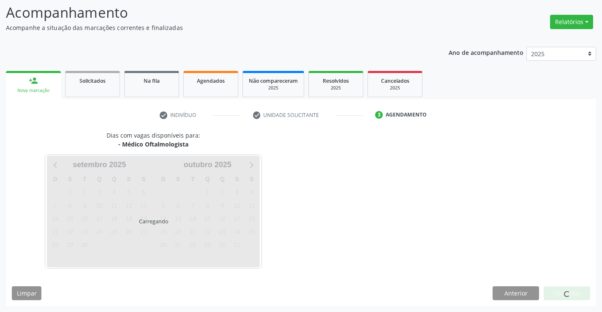
scroll to position [80, 0]
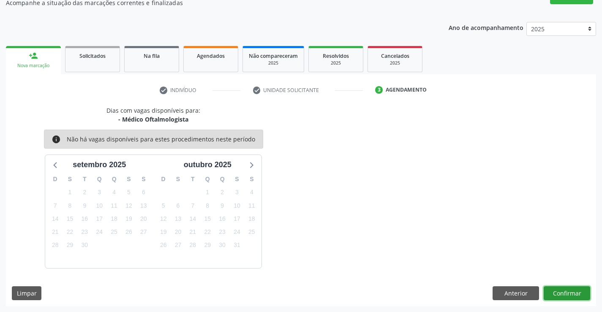
click at [568, 294] on button "Confirmar" at bounding box center [567, 294] width 46 height 14
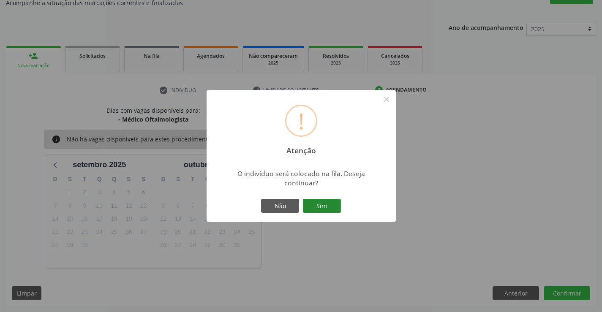
click at [338, 206] on button "Sim" at bounding box center [322, 206] width 38 height 14
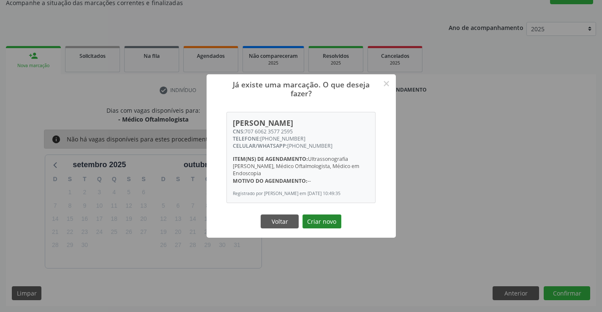
click at [320, 219] on button "Criar novo" at bounding box center [322, 222] width 39 height 14
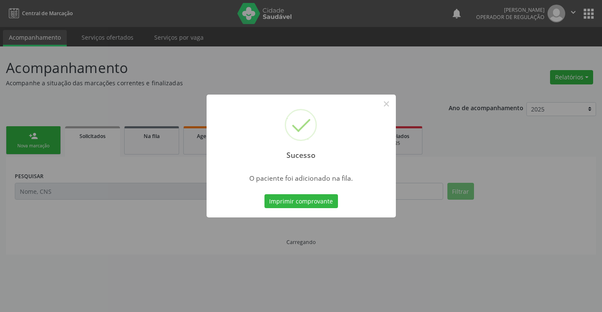
scroll to position [0, 0]
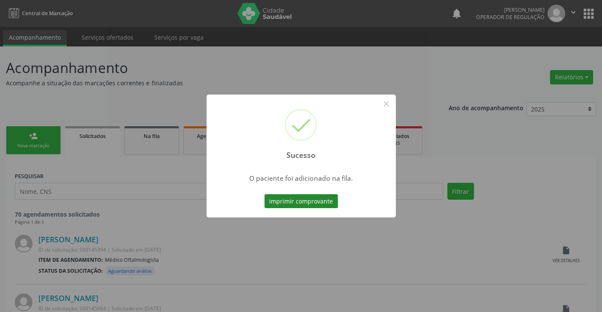
click at [327, 197] on button "Imprimir comprovante" at bounding box center [302, 201] width 74 height 14
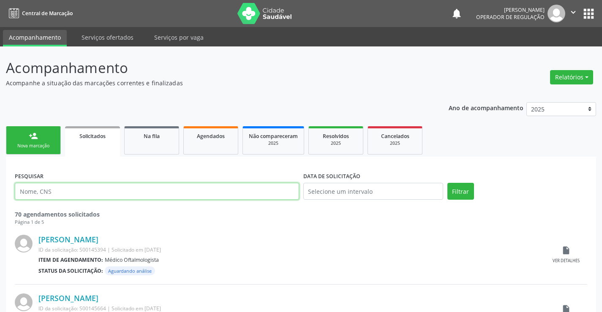
click at [107, 193] on input "text" at bounding box center [157, 191] width 284 height 17
click at [32, 139] on div "person_add" at bounding box center [33, 135] width 9 height 9
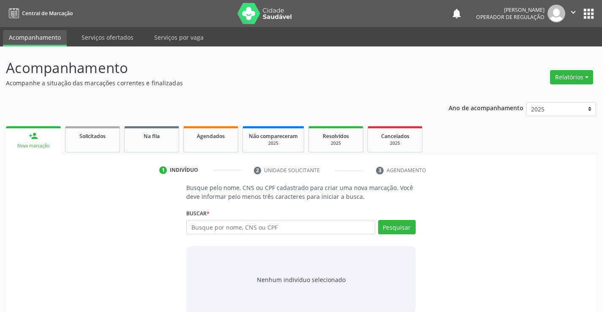
click at [255, 236] on div "Busque por nome, CNS ou CPF Nenhum resultado encontrado para: " " Digite nome, …" at bounding box center [300, 230] width 229 height 20
click at [255, 231] on input "text" at bounding box center [280, 227] width 189 height 14
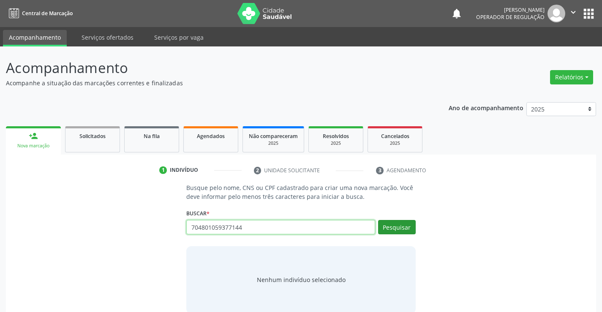
type input "704801059377144"
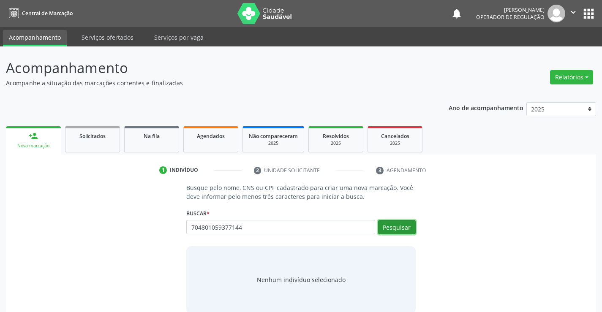
click at [405, 232] on button "Pesquisar" at bounding box center [397, 227] width 38 height 14
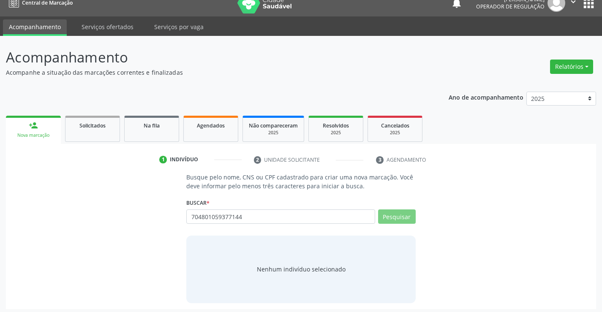
scroll to position [14, 0]
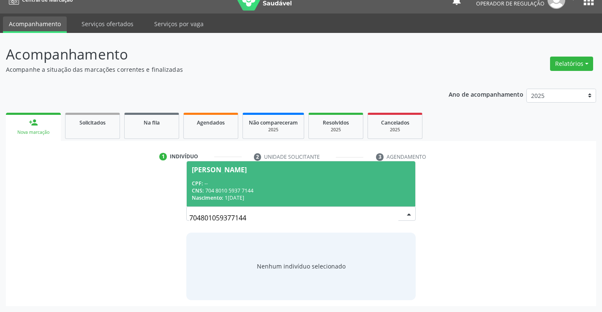
click at [246, 179] on span "Manoel Profirio de Souza CPF: -- CNS: 704 8010 5937 7144 Nascimento: 15/02/1960" at bounding box center [301, 183] width 228 height 45
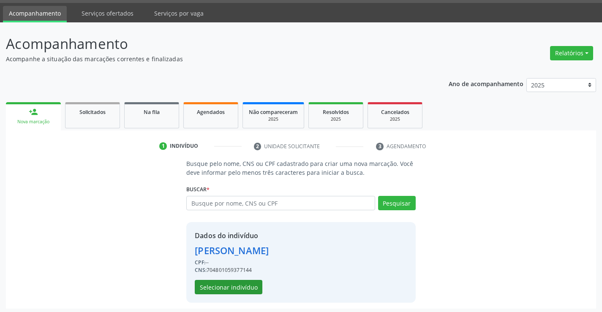
scroll to position [27, 0]
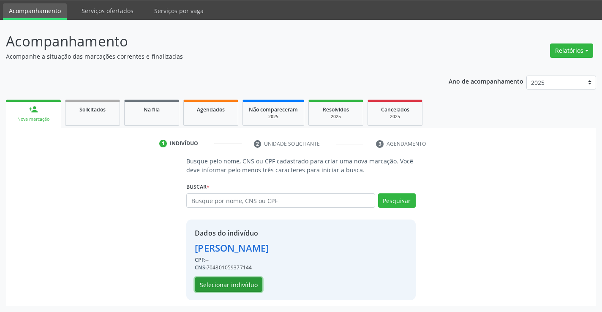
click at [239, 281] on button "Selecionar indivíduo" at bounding box center [229, 285] width 68 height 14
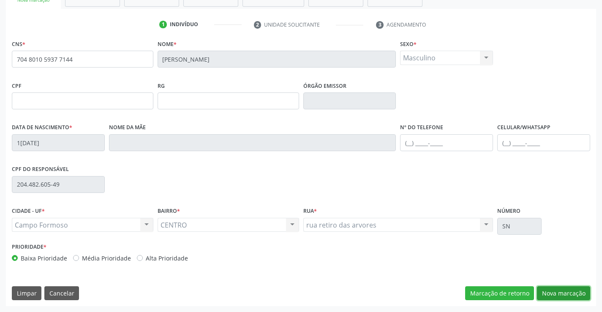
click at [573, 297] on button "Nova marcação" at bounding box center [563, 294] width 53 height 14
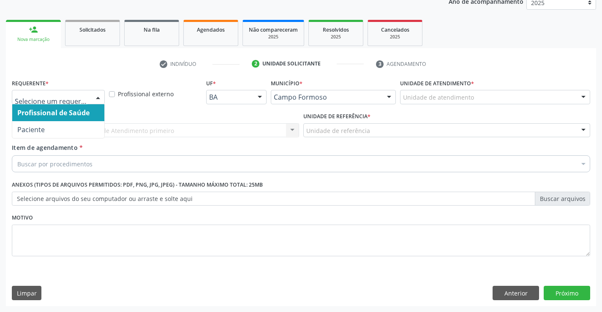
click at [95, 100] on div at bounding box center [98, 97] width 13 height 14
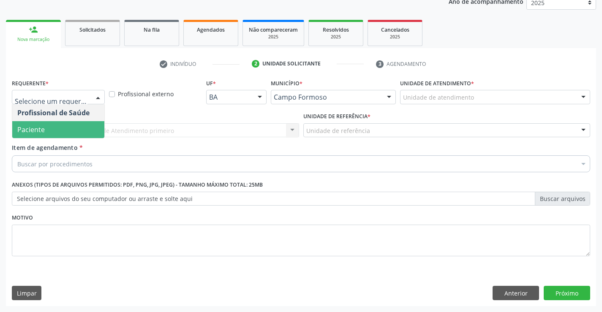
drag, startPoint x: 56, startPoint y: 131, endPoint x: 108, endPoint y: 132, distance: 52.0
click at [57, 133] on span "Paciente" at bounding box center [58, 129] width 92 height 17
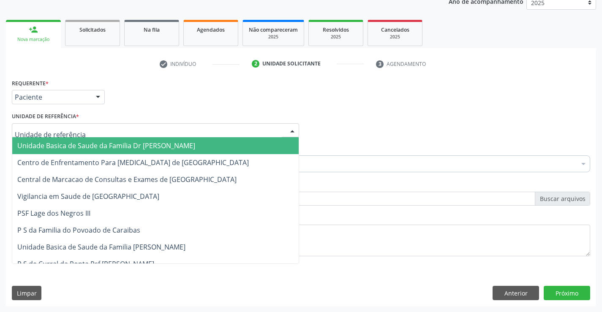
drag, startPoint x: 113, startPoint y: 132, endPoint x: 123, endPoint y: 162, distance: 31.5
click at [115, 136] on div at bounding box center [155, 130] width 287 height 14
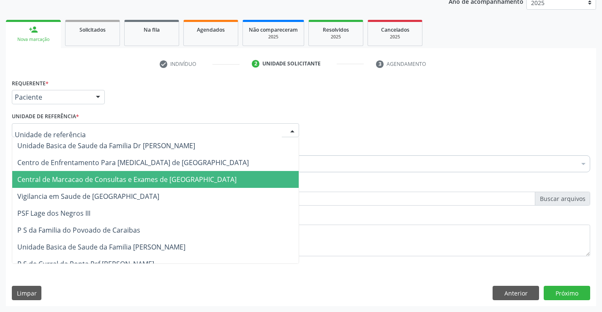
drag, startPoint x: 119, startPoint y: 177, endPoint x: 139, endPoint y: 169, distance: 20.7
click at [120, 178] on span "Central de Marcacao de Consultas e Exames de [GEOGRAPHIC_DATA]" at bounding box center [126, 179] width 219 height 9
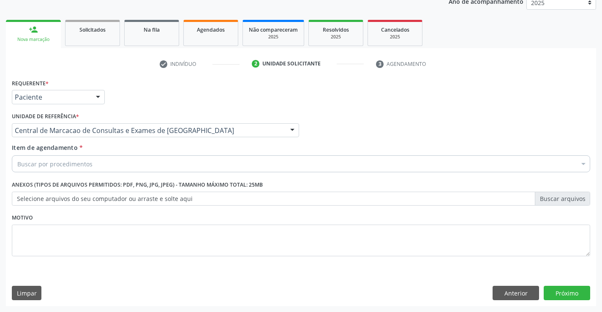
click at [141, 167] on div "Buscar por procedimentos" at bounding box center [301, 164] width 579 height 17
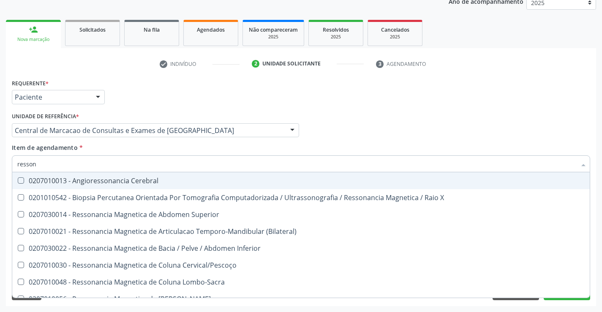
type input "ressona"
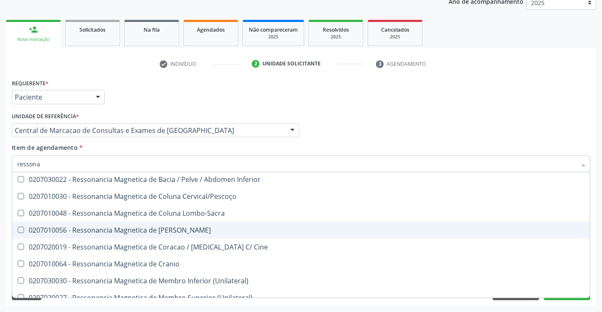
scroll to position [85, 0]
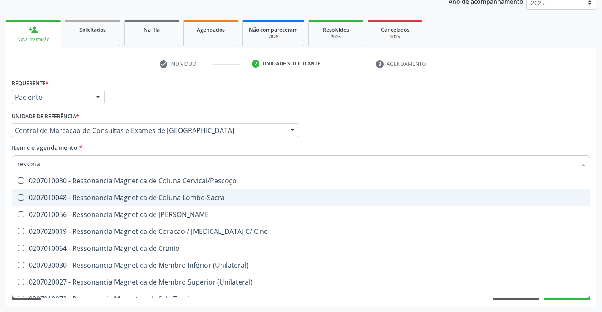
click at [185, 198] on div "0207010048 - Ressonancia Magnetica de Coluna Lombo-Sacra" at bounding box center [301, 197] width 568 height 7
checkbox Lombo-Sacra "true"
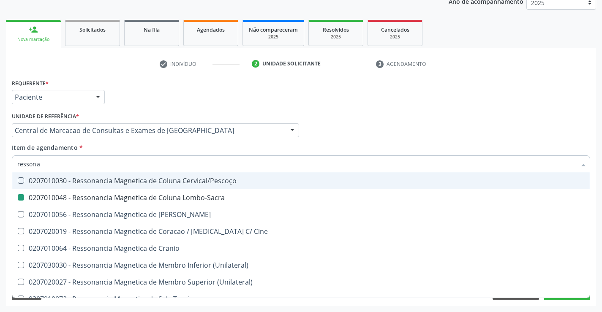
click at [375, 133] on div "Profissional Solicitante Por favor, selecione a Unidade de Atendimento primeiro…" at bounding box center [301, 126] width 583 height 33
checkbox X "true"
checkbox Lombo-Sacra "false"
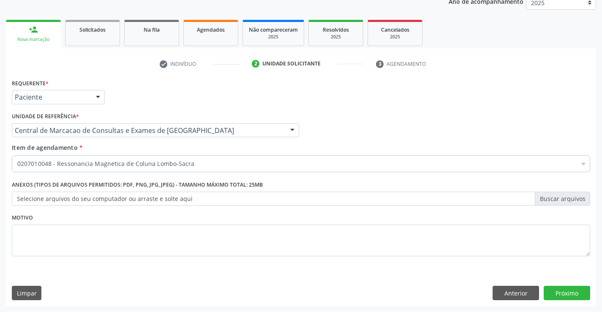
scroll to position [0, 0]
click at [577, 293] on button "Próximo" at bounding box center [567, 293] width 46 height 14
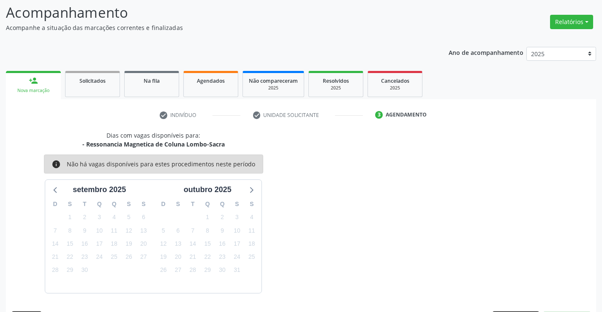
scroll to position [80, 0]
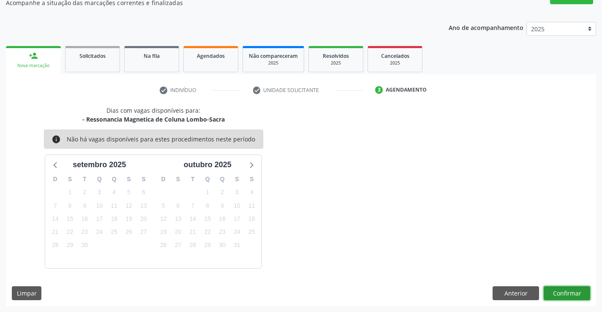
click at [564, 289] on button "Confirmar" at bounding box center [567, 294] width 46 height 14
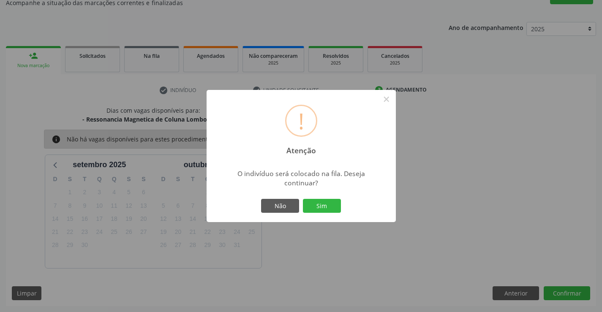
click at [319, 196] on div "! Atenção × O indivíduo será colocado na fila. Deseja continuar? Não Sim" at bounding box center [301, 156] width 189 height 133
click at [315, 204] on button "Sim" at bounding box center [322, 206] width 38 height 14
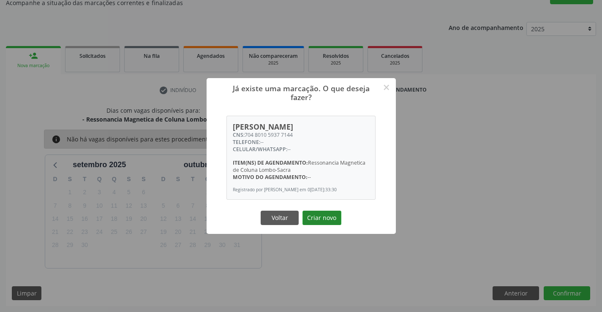
click at [317, 216] on button "Criar novo" at bounding box center [322, 218] width 39 height 14
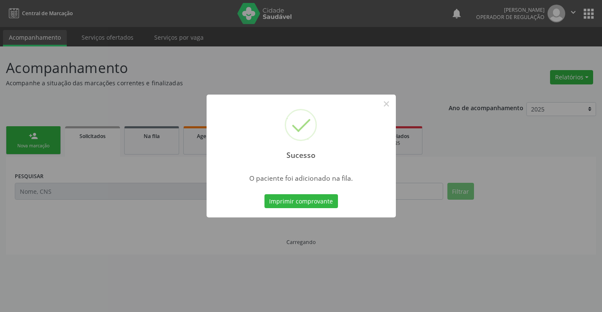
scroll to position [0, 0]
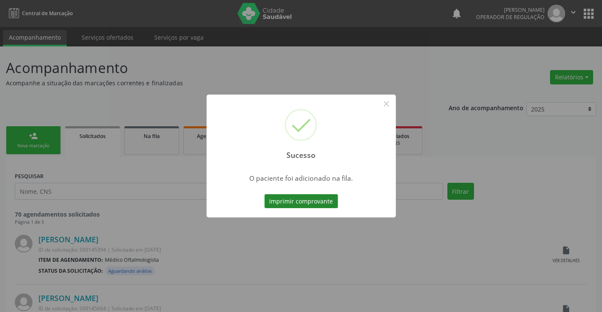
click at [327, 203] on button "Imprimir comprovante" at bounding box center [302, 201] width 74 height 14
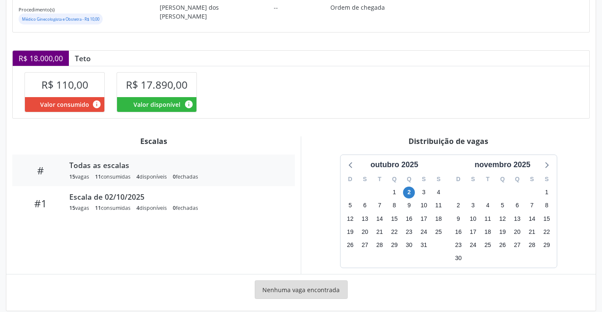
scroll to position [152, 0]
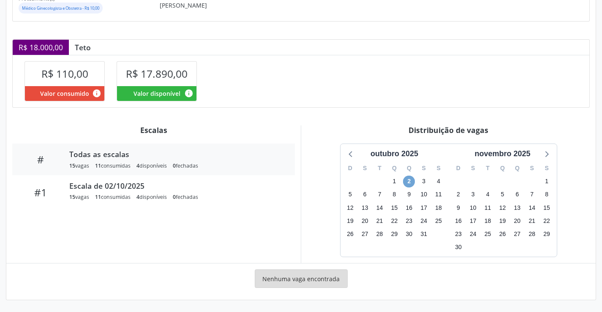
click at [410, 183] on span "2" at bounding box center [409, 182] width 12 height 12
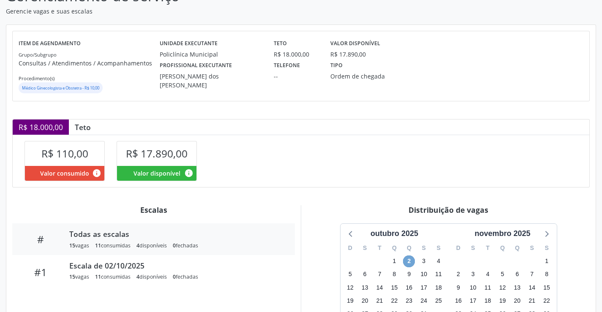
scroll to position [0, 0]
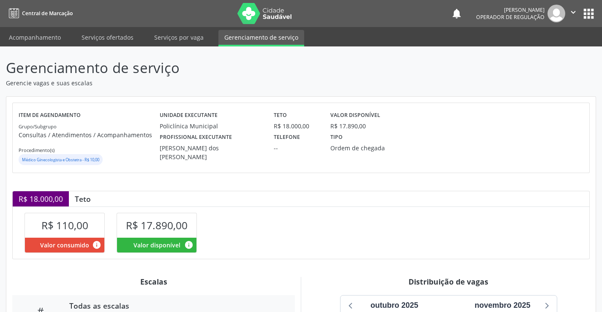
click at [575, 15] on icon "" at bounding box center [573, 12] width 9 height 9
click at [543, 52] on link "Sair" at bounding box center [552, 52] width 58 height 12
